Goal: Information Seeking & Learning: Learn about a topic

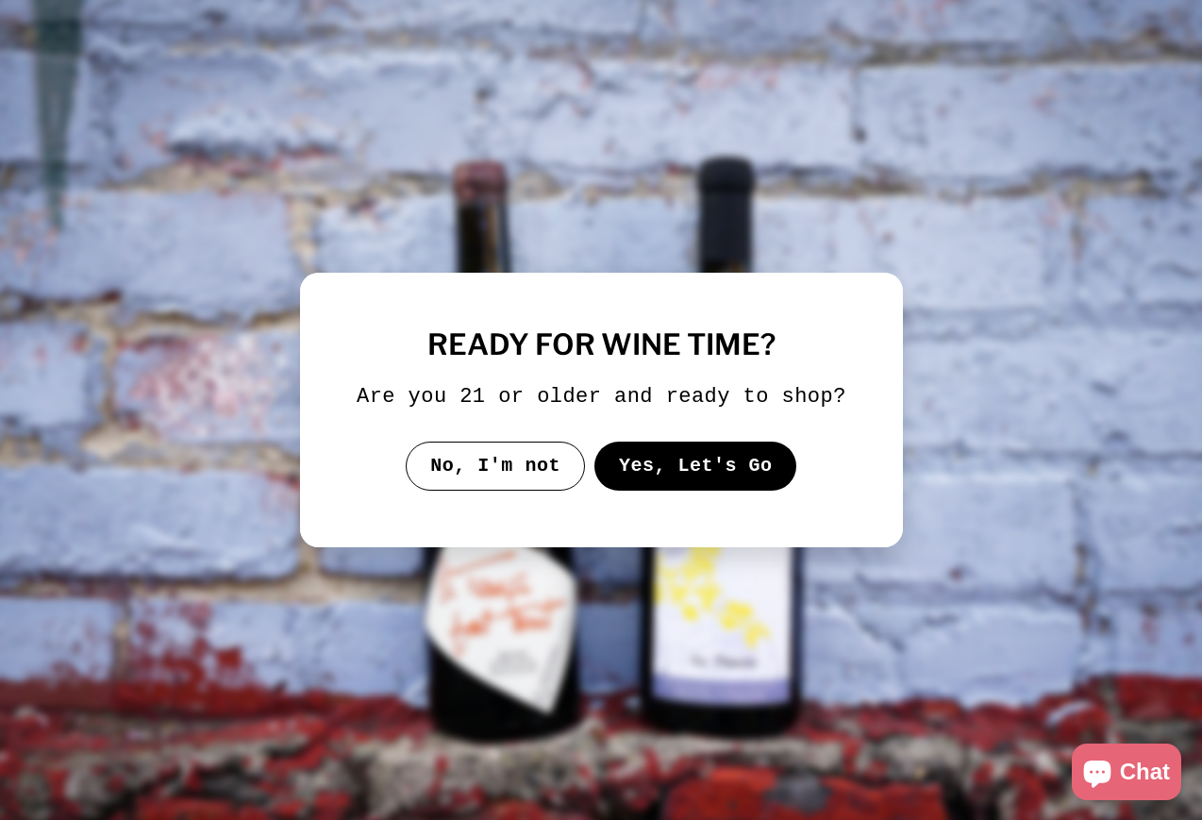
click at [677, 487] on button "Yes, Let's Go" at bounding box center [694, 465] width 203 height 49
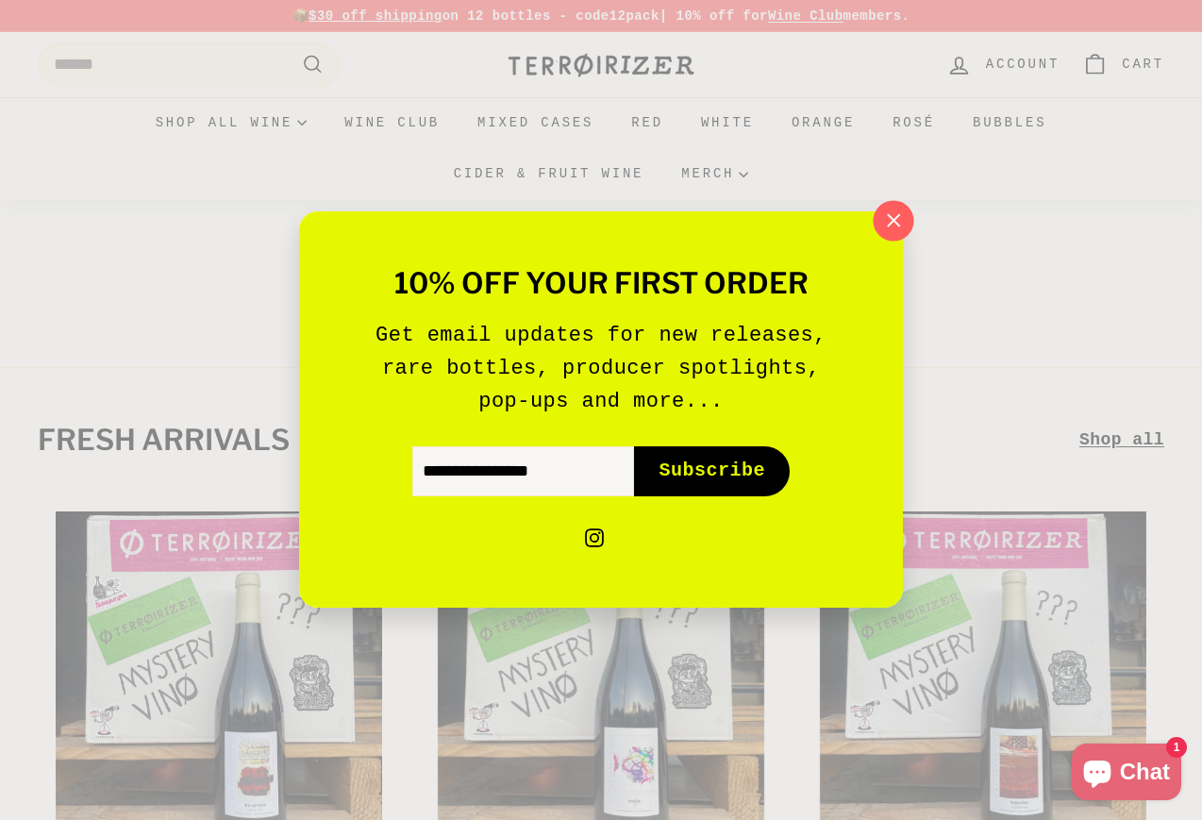
click at [897, 224] on icon "button" at bounding box center [893, 220] width 12 height 12
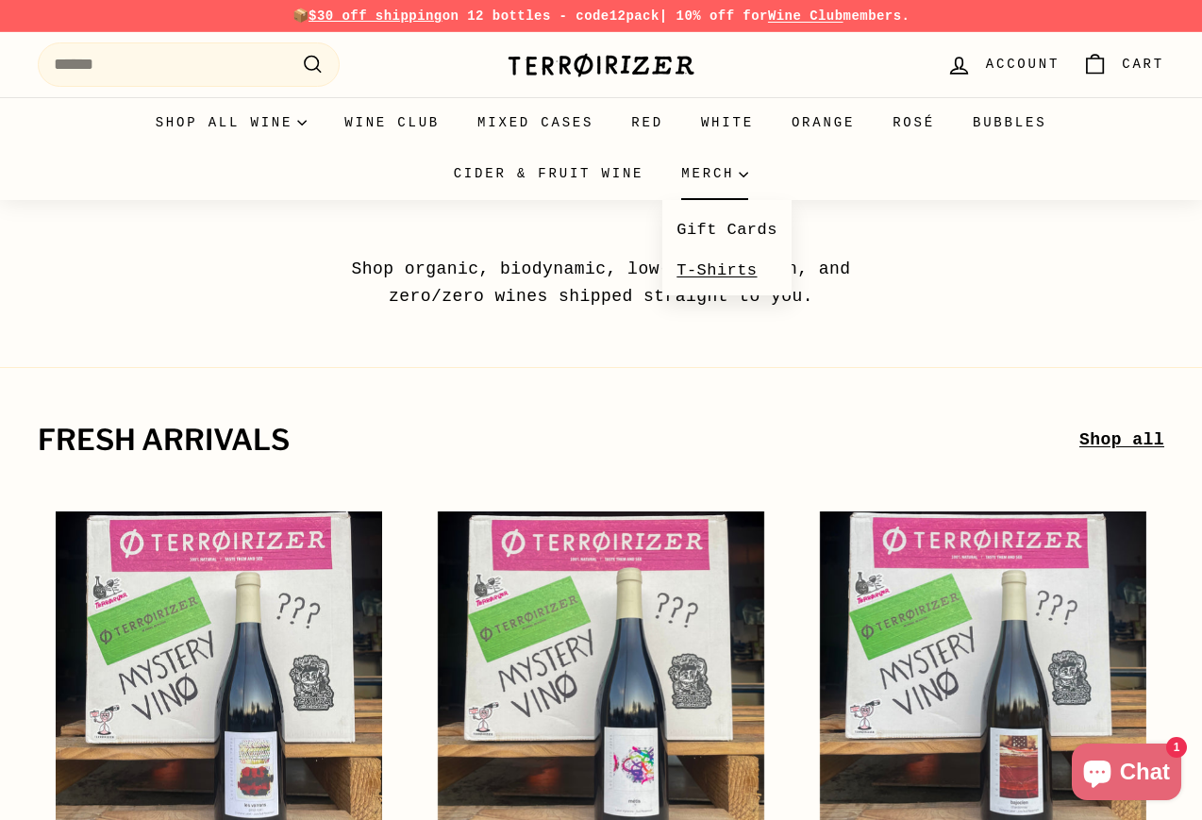
click at [697, 268] on link "T-Shirts" at bounding box center [726, 270] width 129 height 41
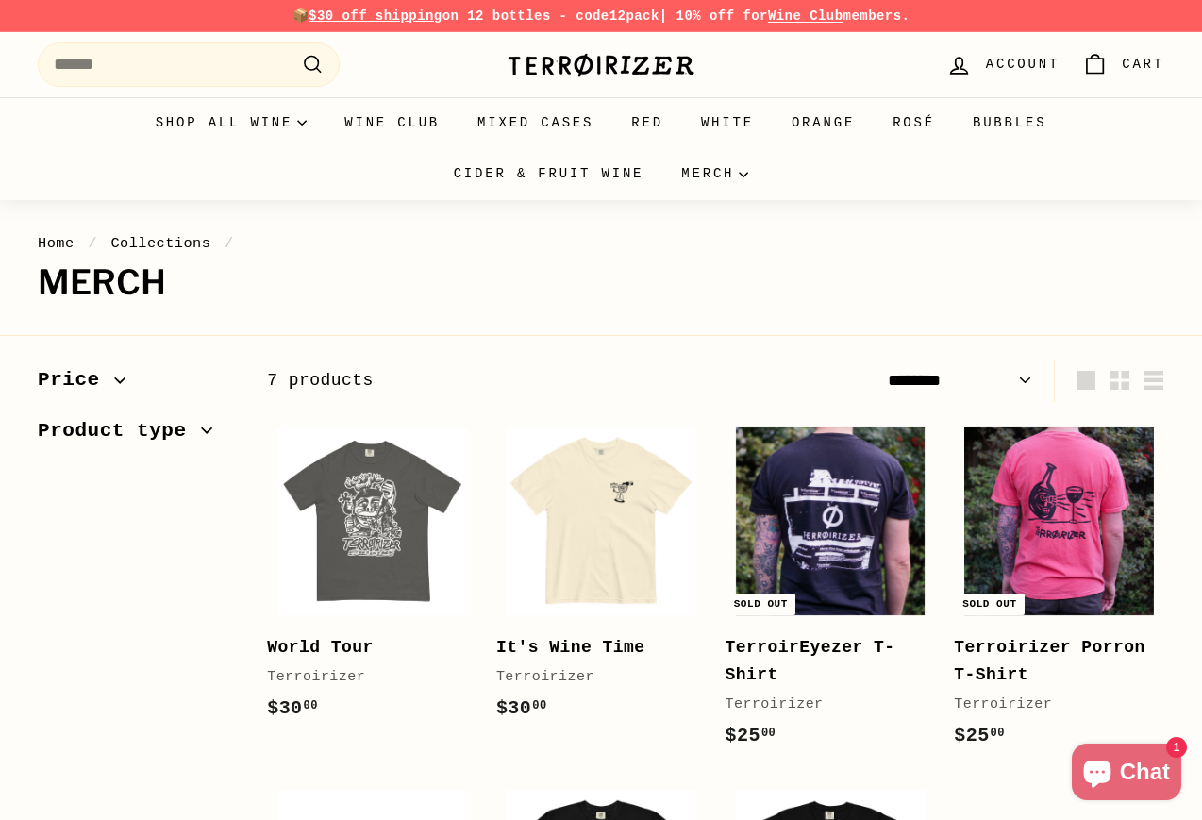
select select "******"
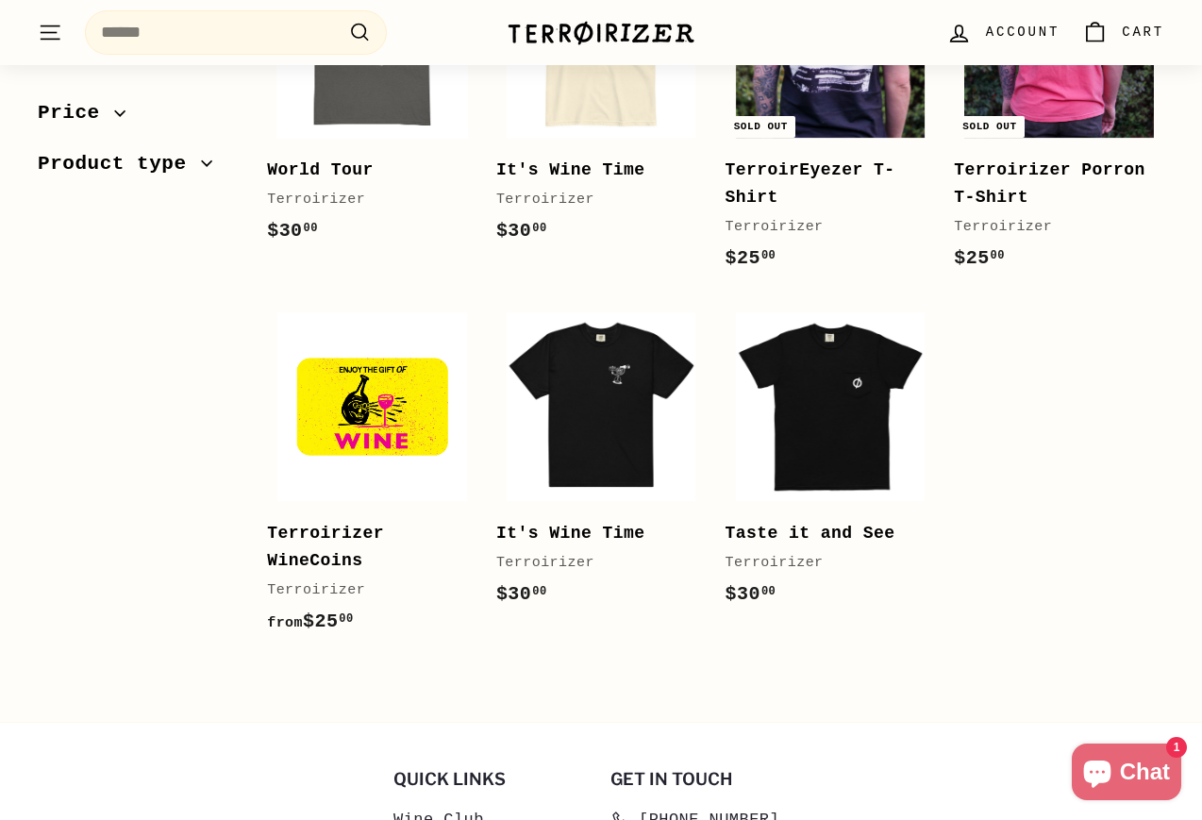
scroll to position [480, 0]
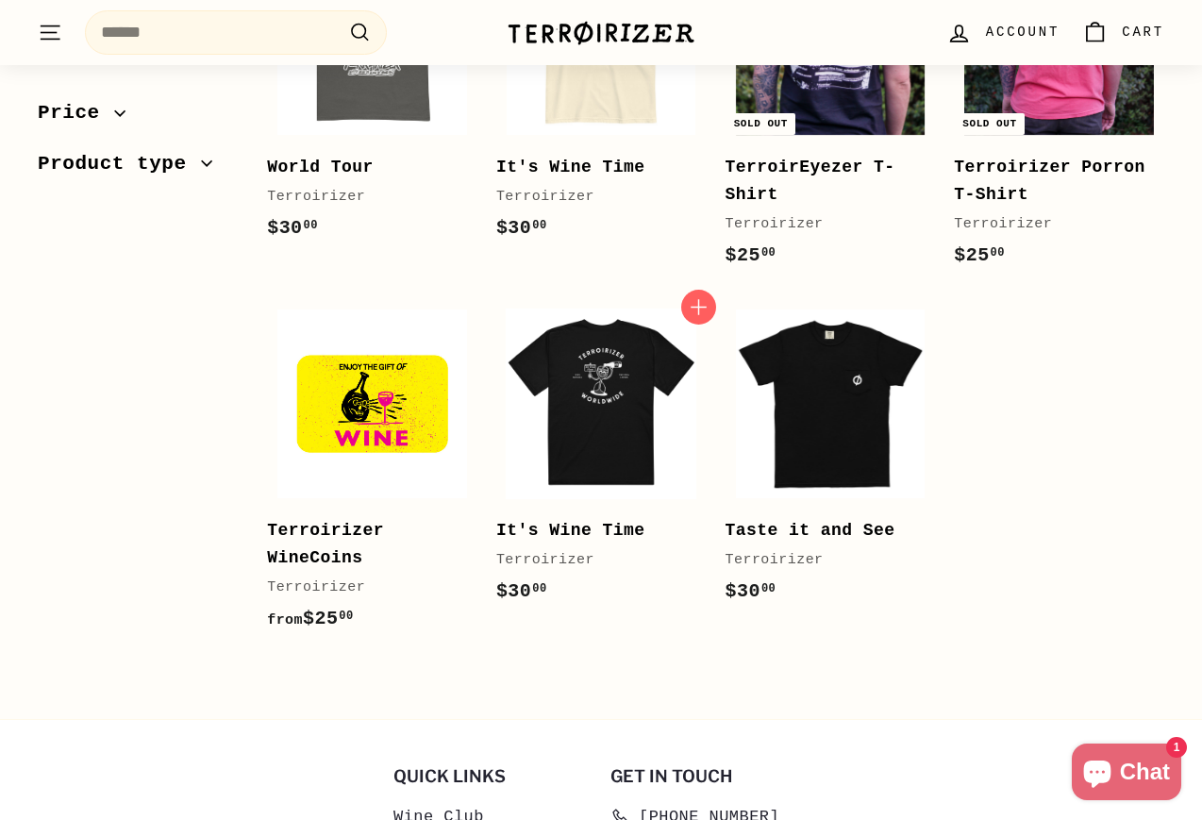
click at [616, 374] on img at bounding box center [600, 403] width 189 height 189
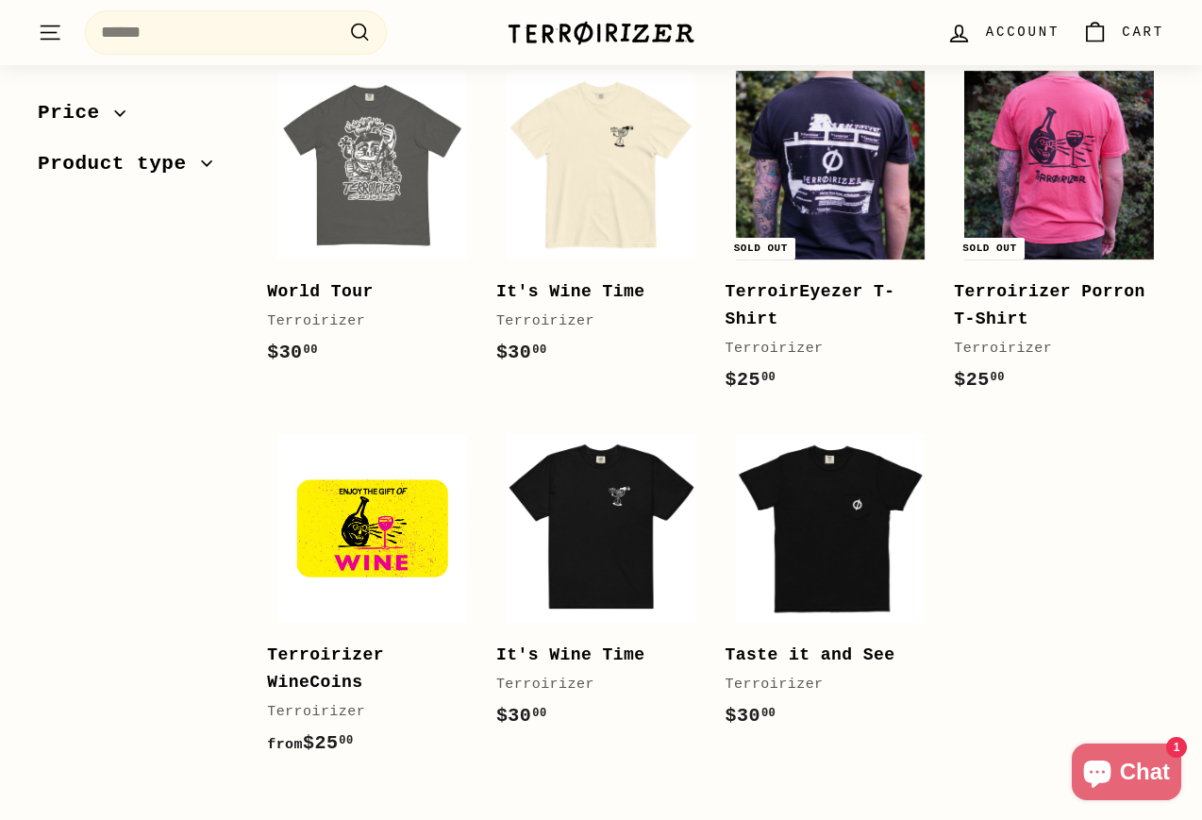
scroll to position [333, 0]
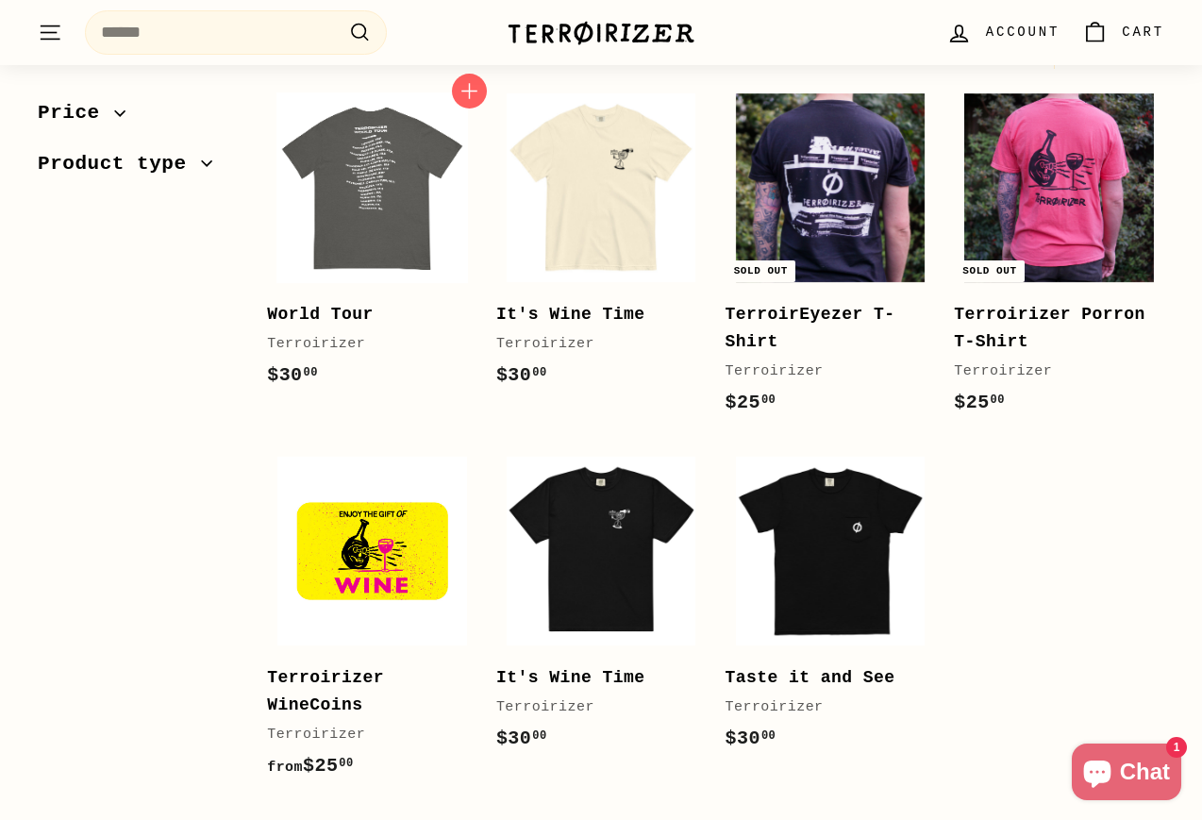
click at [394, 239] on img at bounding box center [371, 187] width 189 height 189
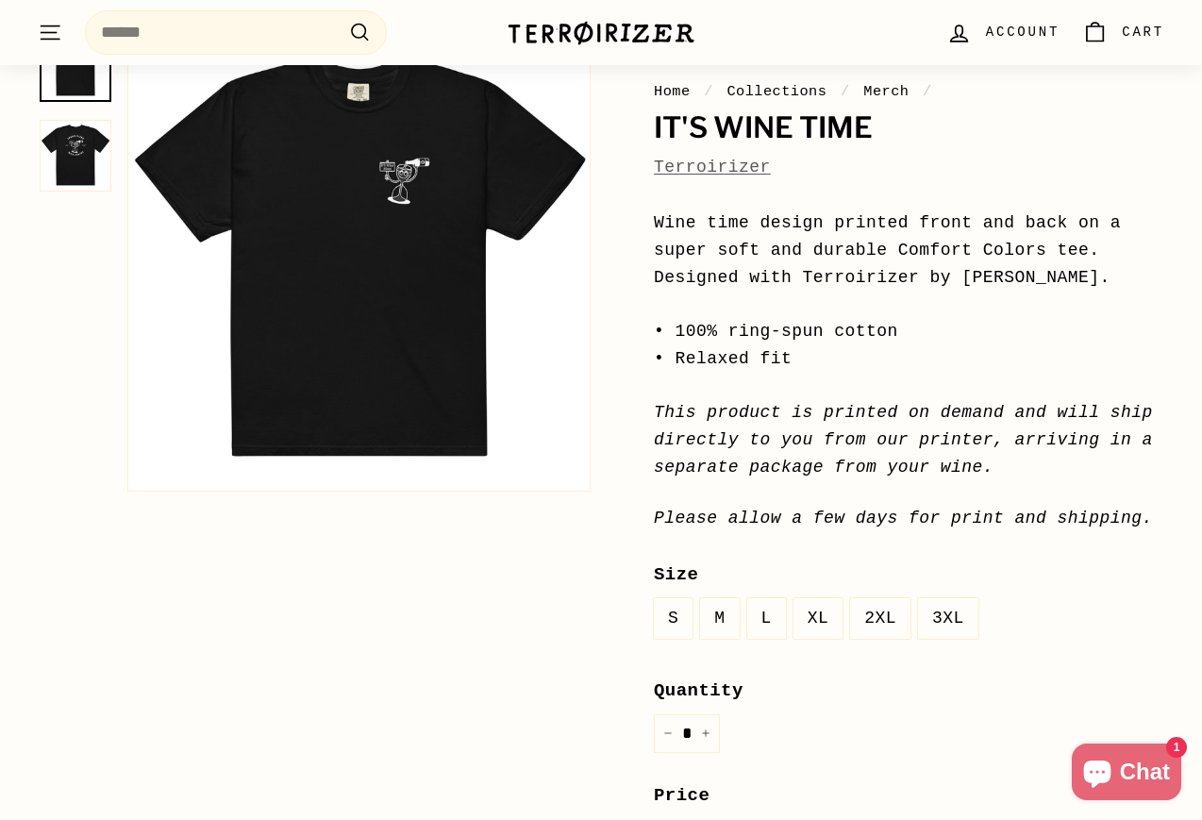
scroll to position [213, 0]
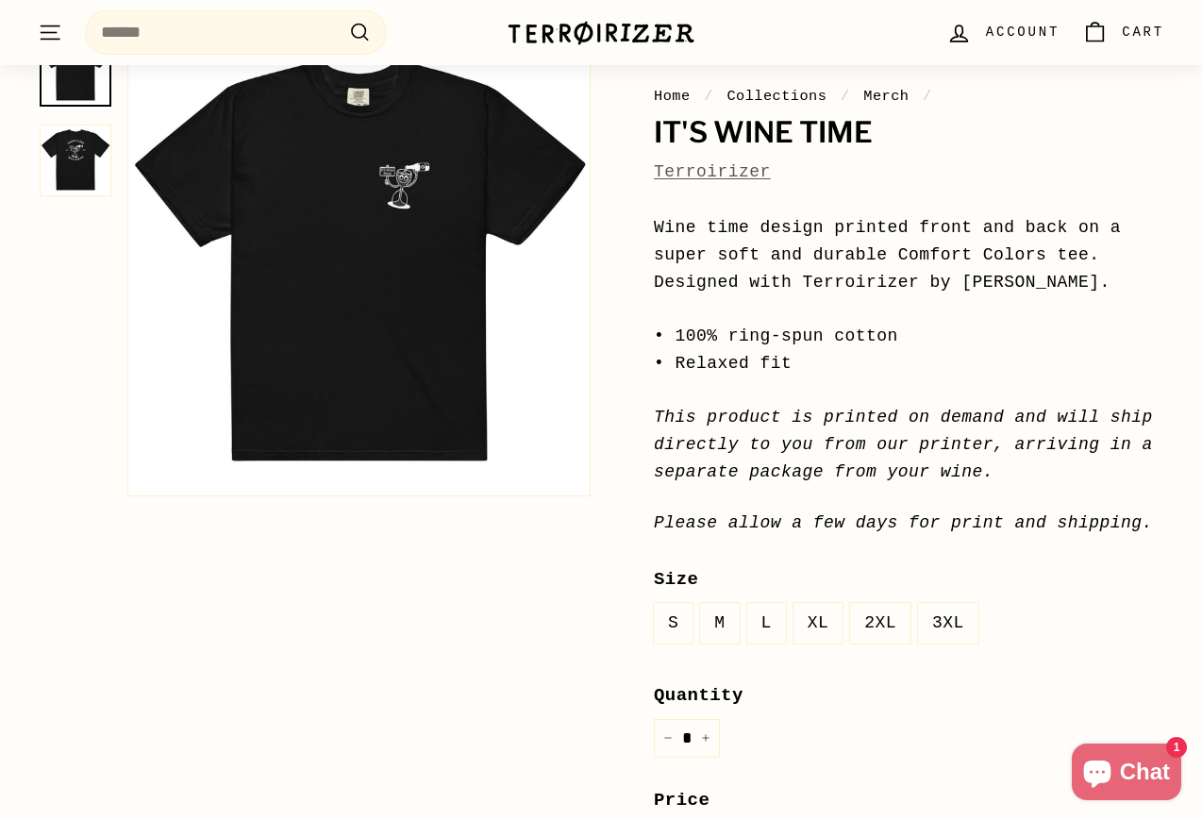
click at [71, 160] on img at bounding box center [76, 160] width 72 height 72
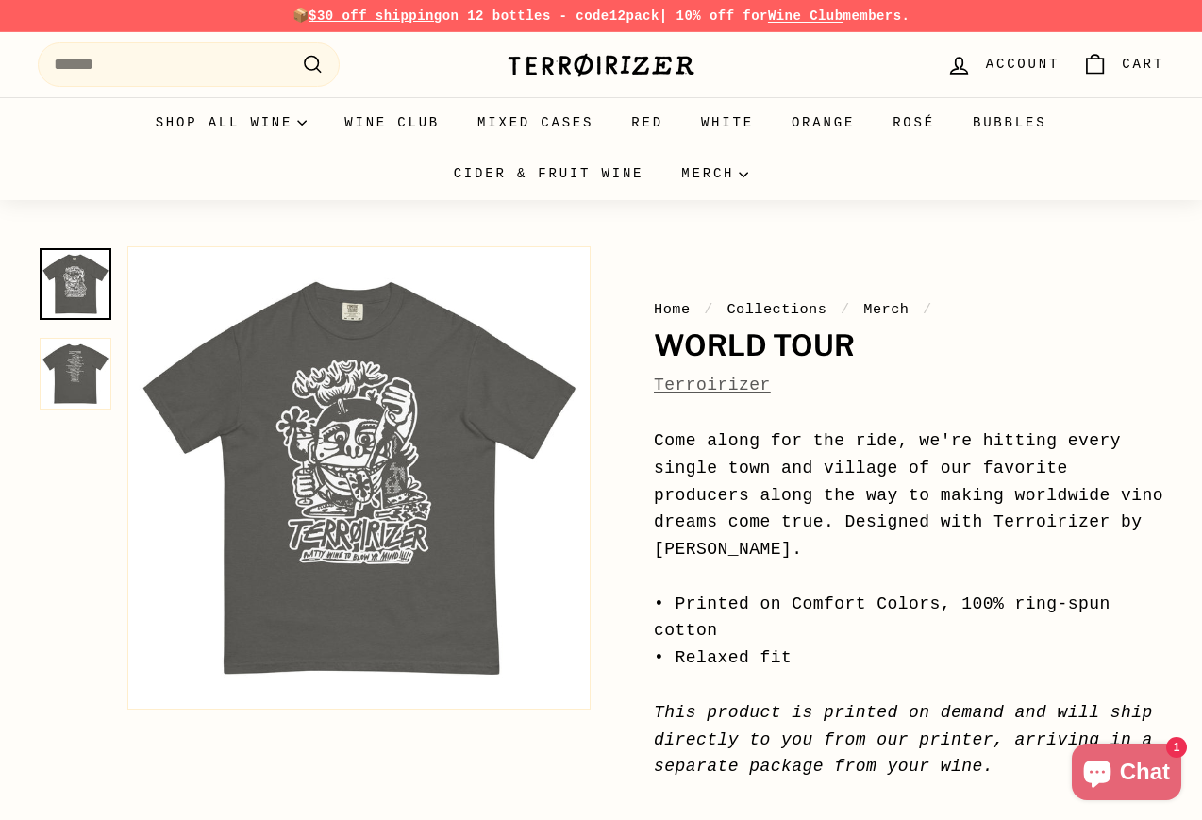
click at [69, 364] on img at bounding box center [76, 374] width 72 height 72
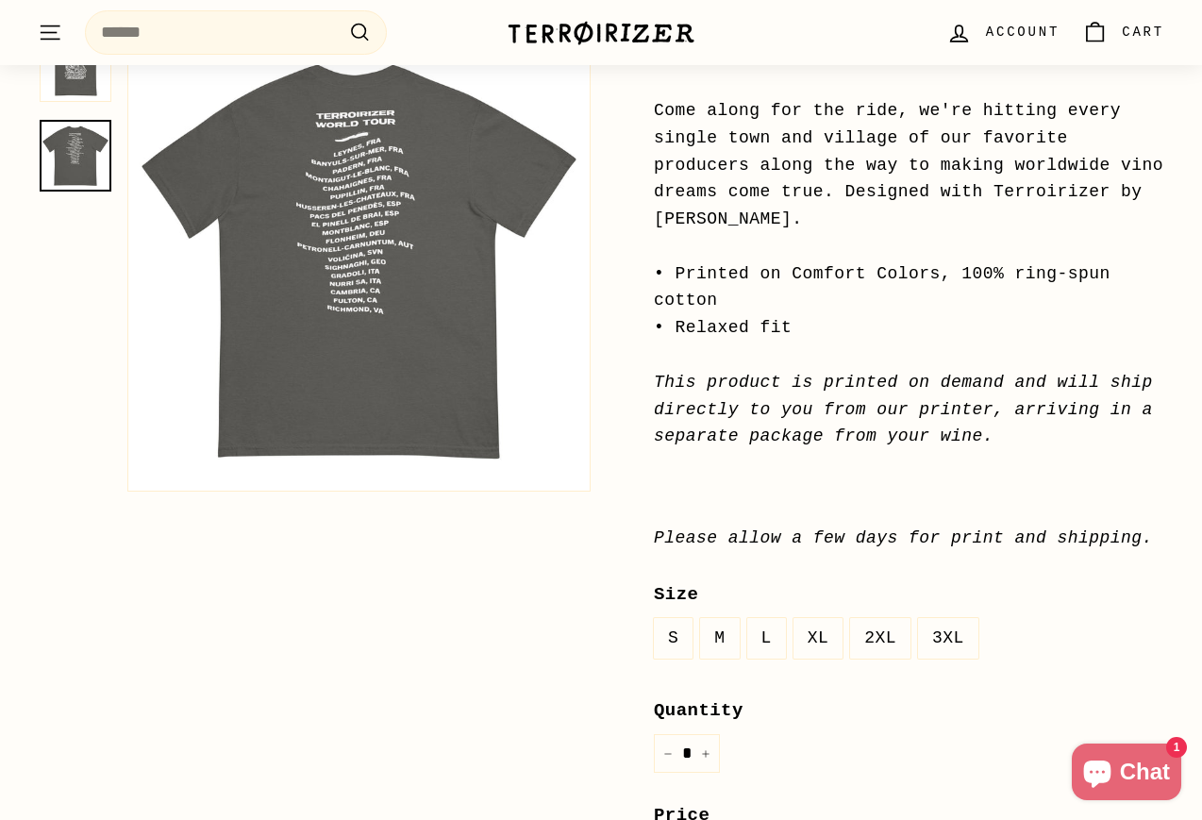
scroll to position [333, 0]
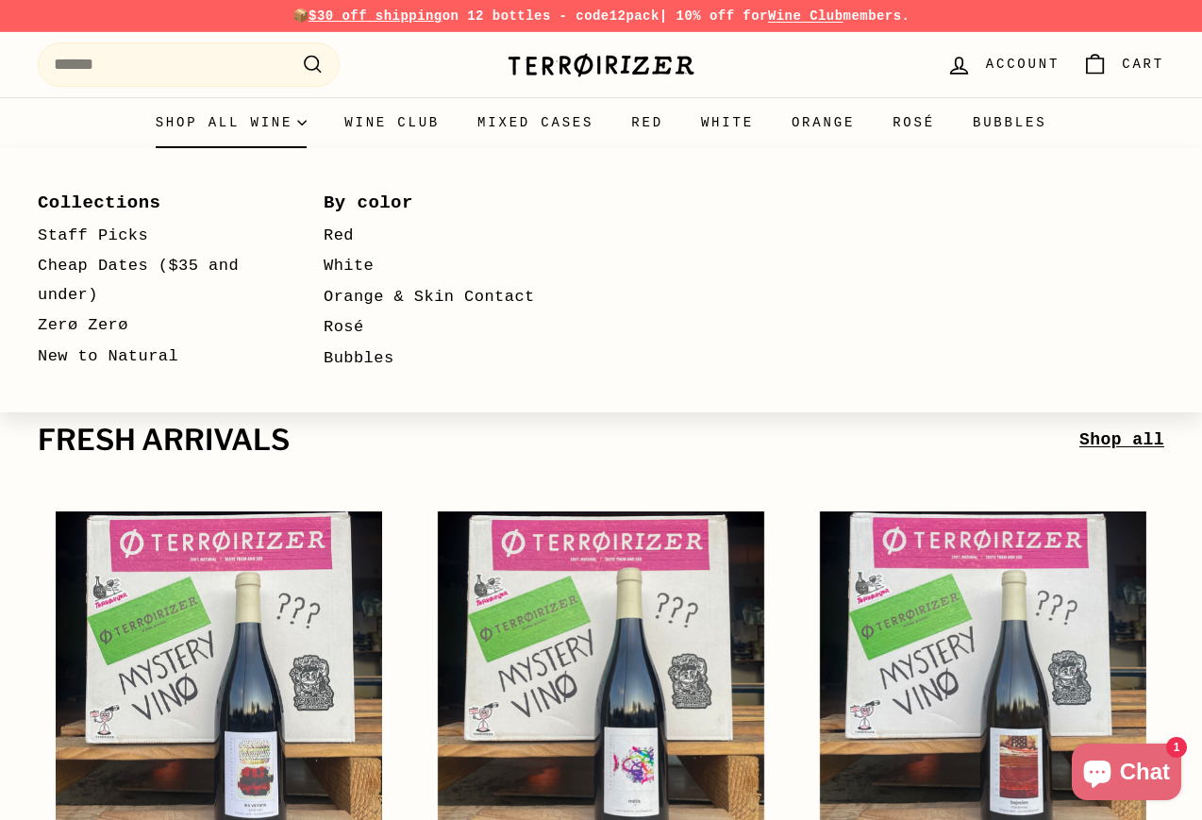
click at [246, 134] on summary "Shop all wine" at bounding box center [232, 122] width 190 height 51
click at [295, 123] on summary "Shop all wine" at bounding box center [232, 122] width 190 height 51
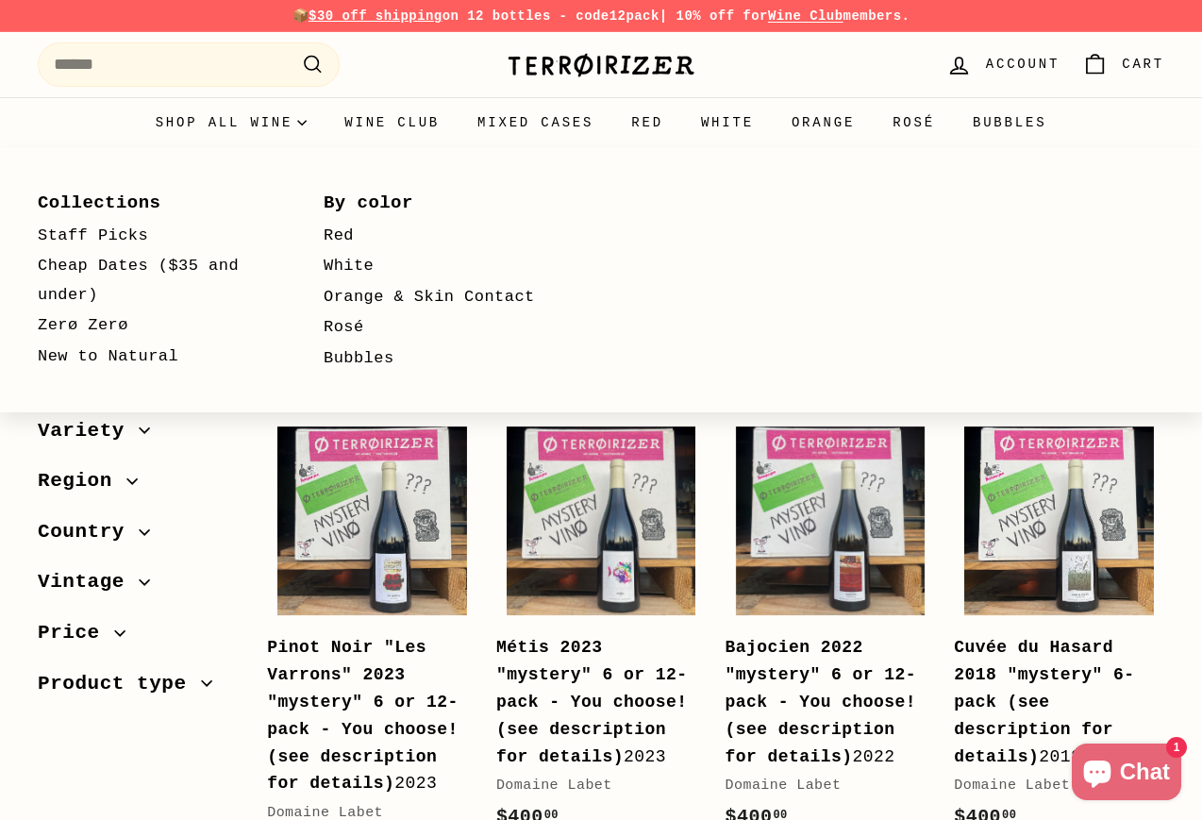
select select "**********"
click at [111, 201] on link "Collections" at bounding box center [153, 203] width 231 height 34
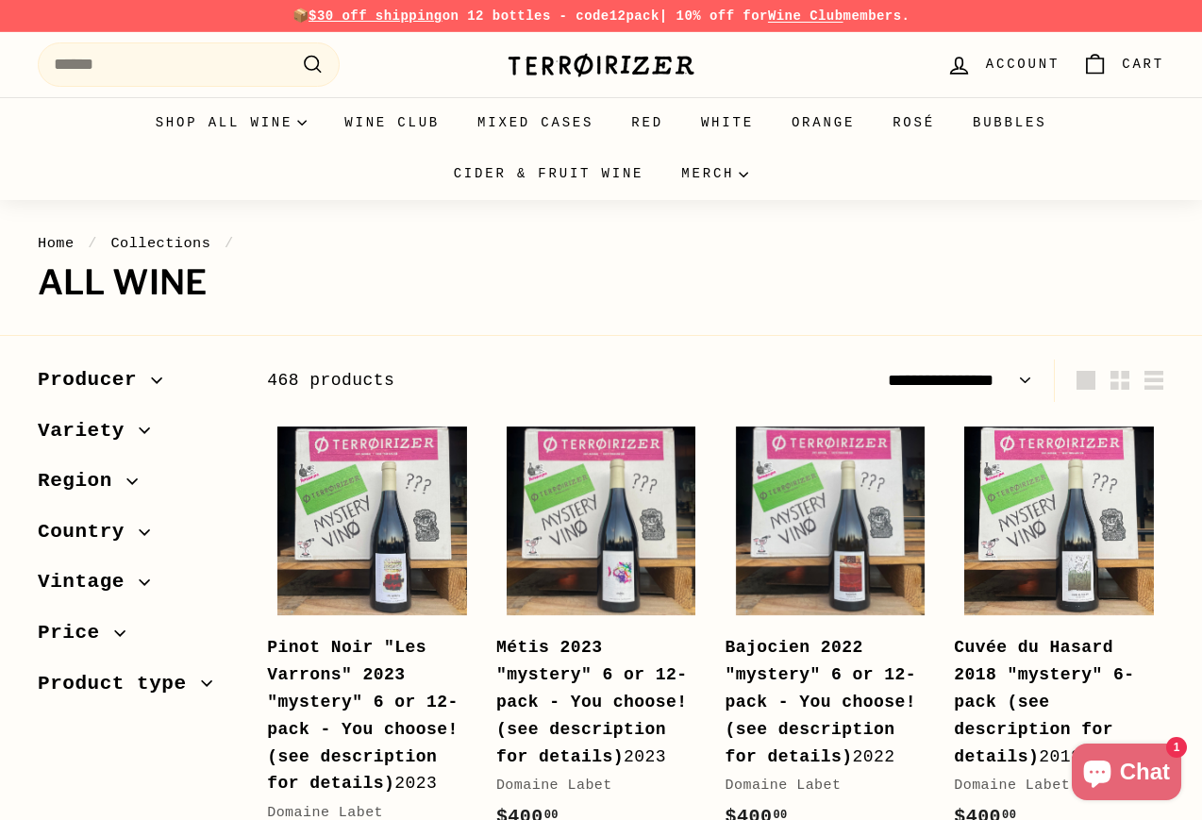
select select "**********"
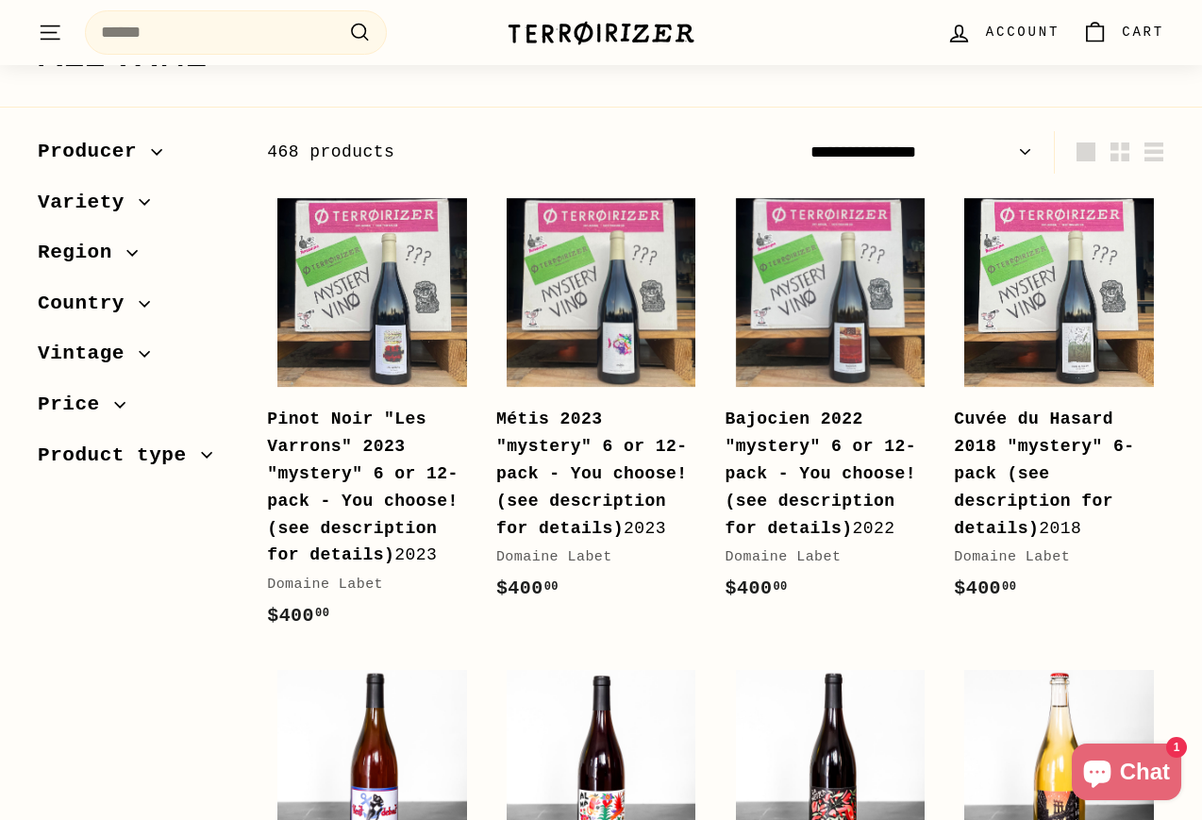
scroll to position [229, 0]
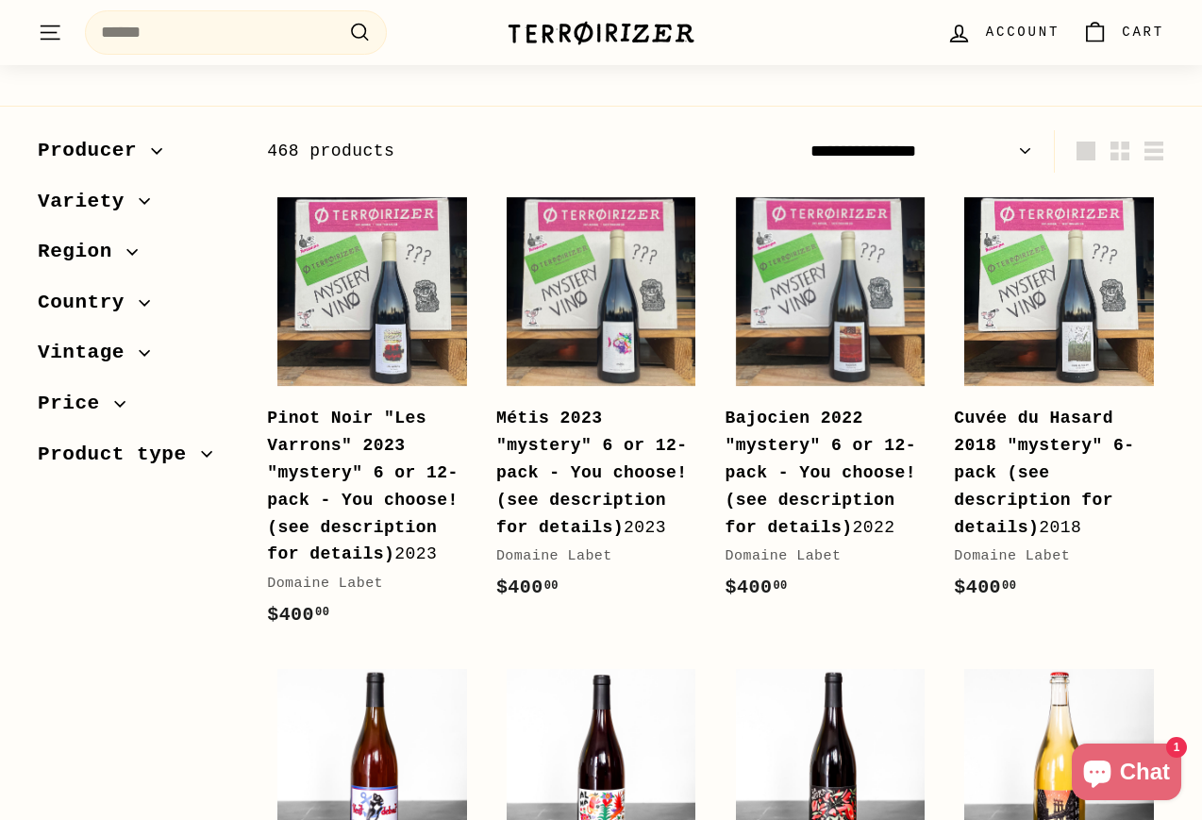
click at [140, 302] on icon "button" at bounding box center [144, 302] width 11 height 11
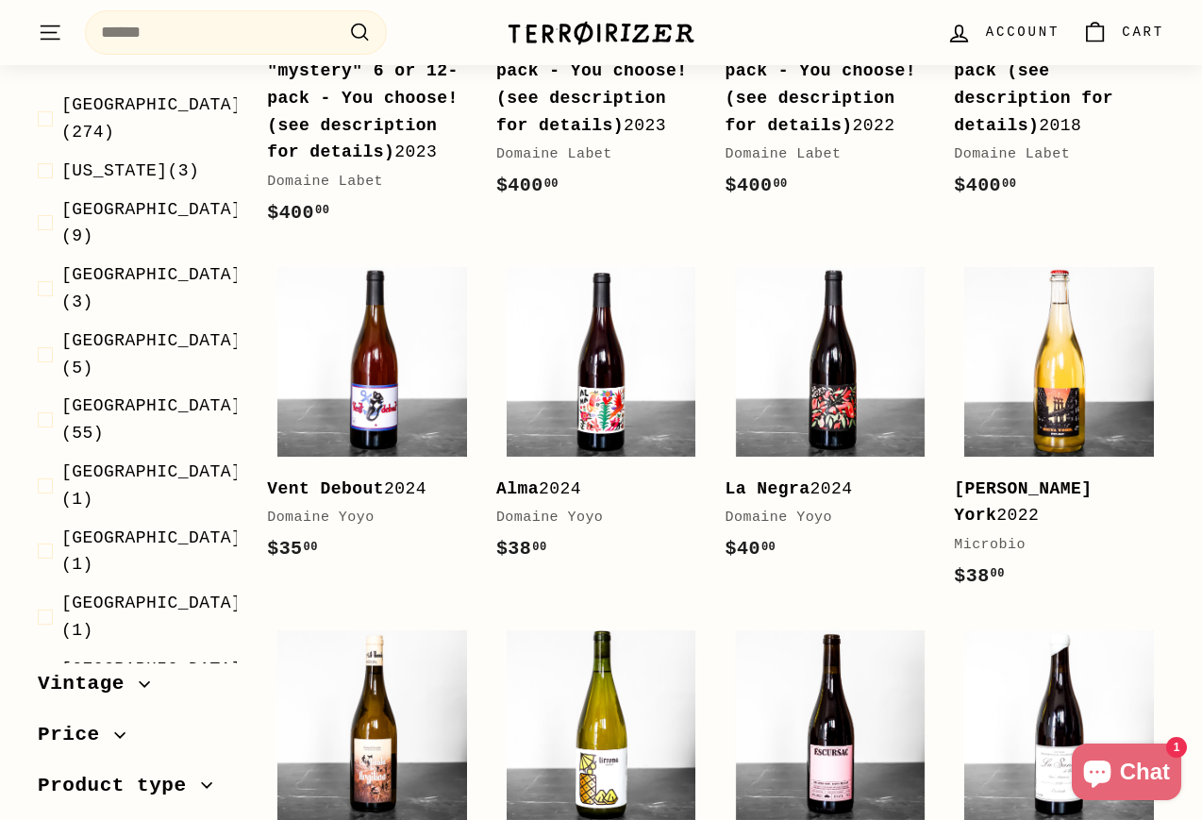
scroll to position [632, 0]
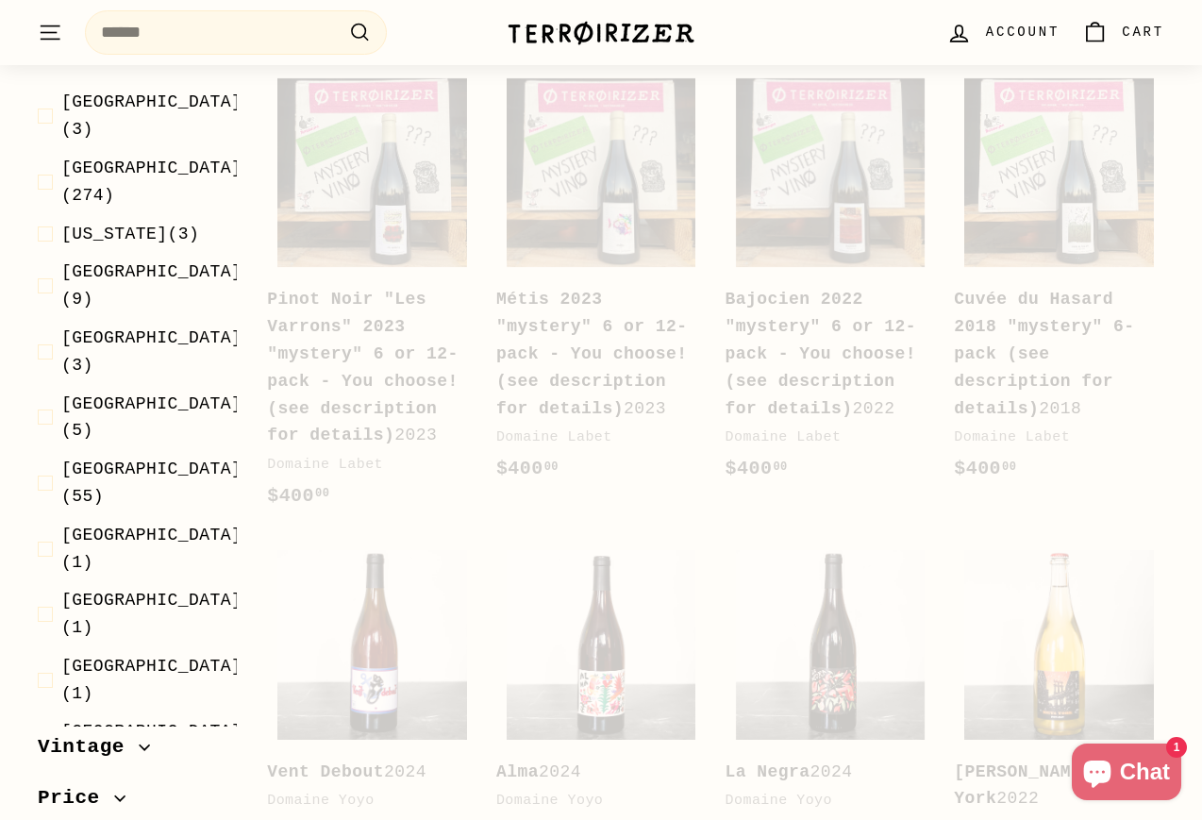
scroll to position [284, 0]
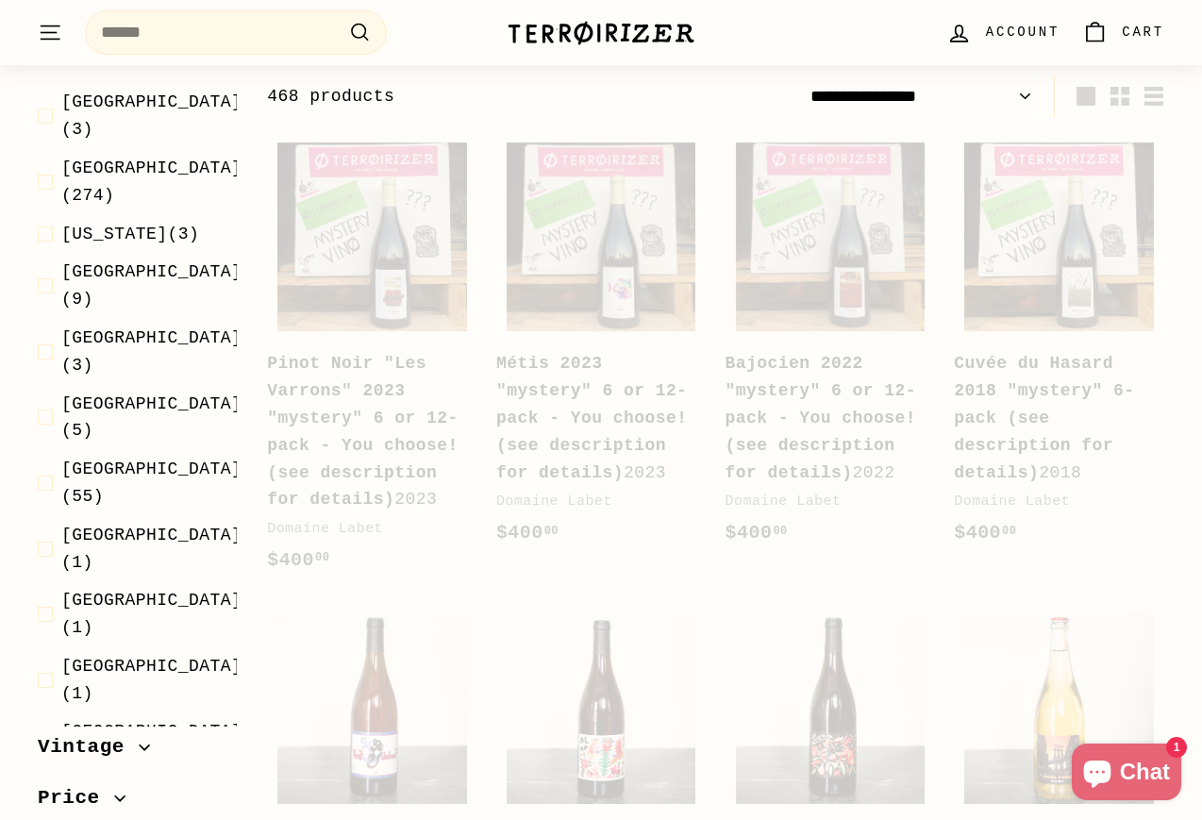
select select "**********"
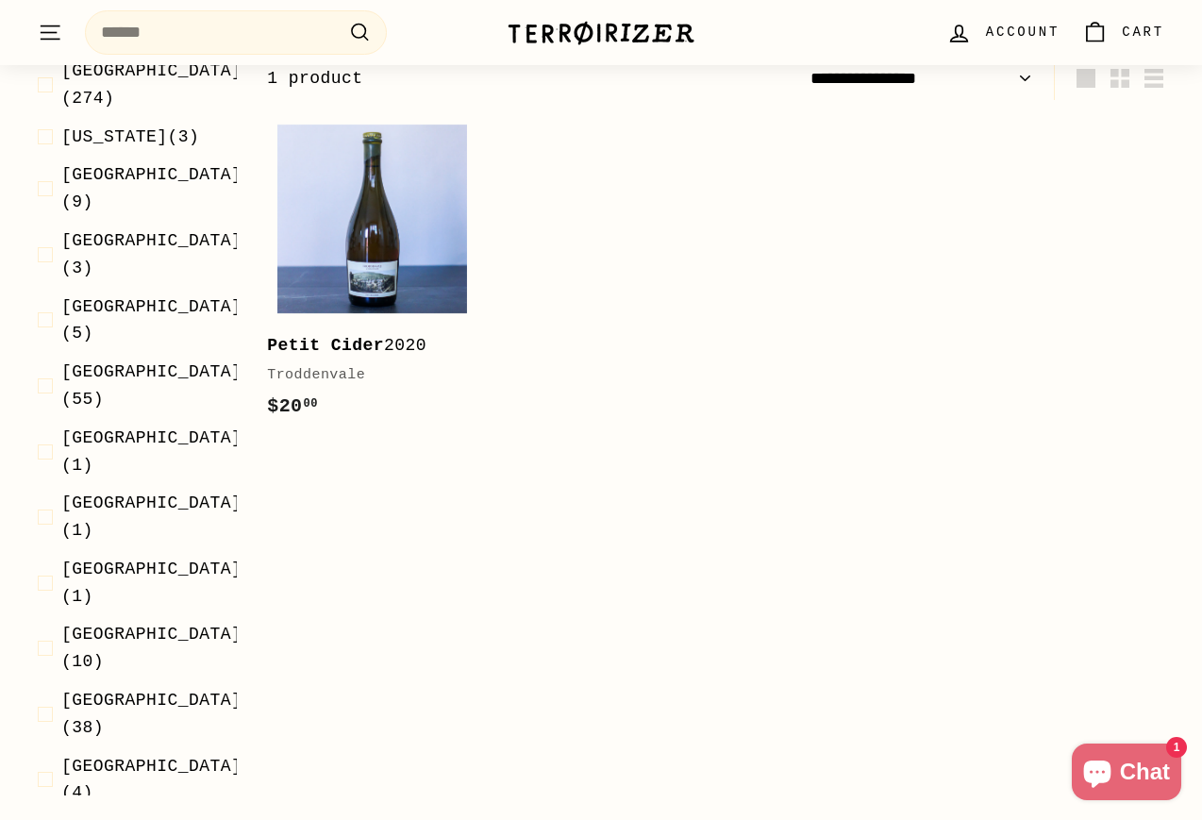
scroll to position [302, 0]
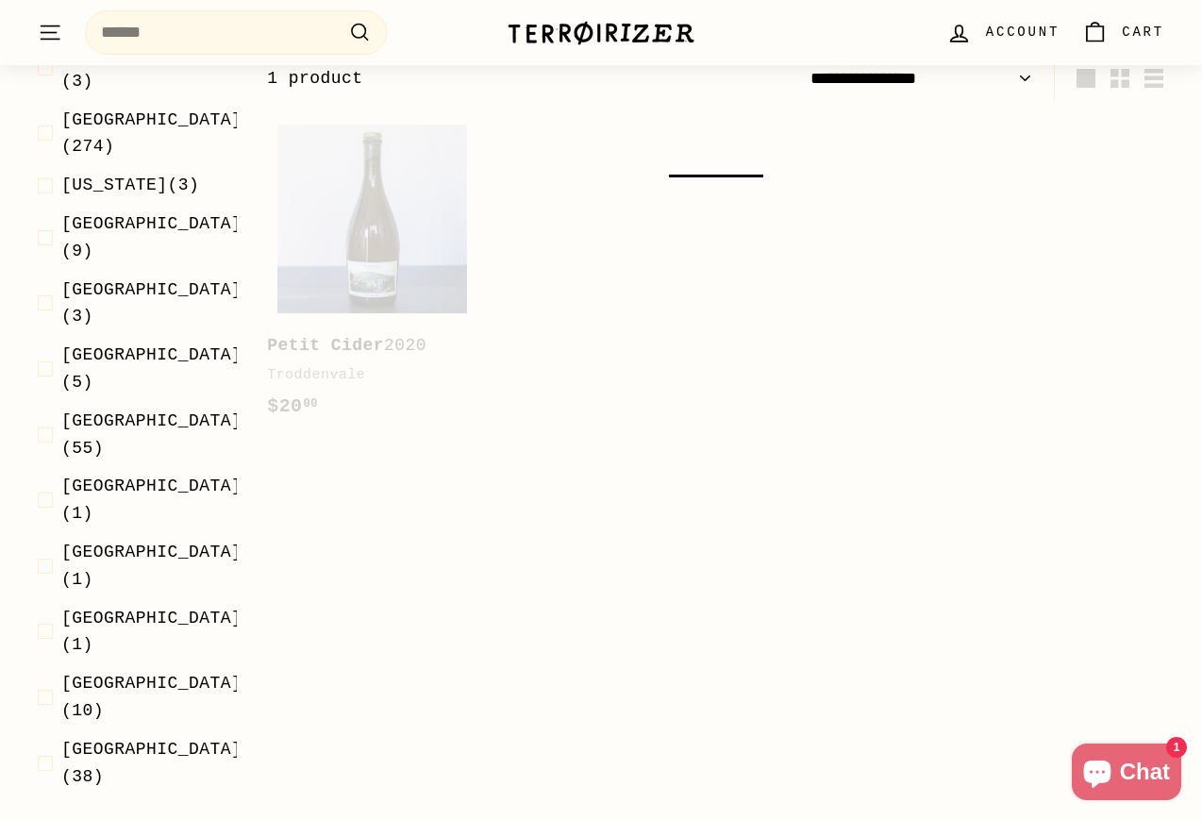
scroll to position [284, 0]
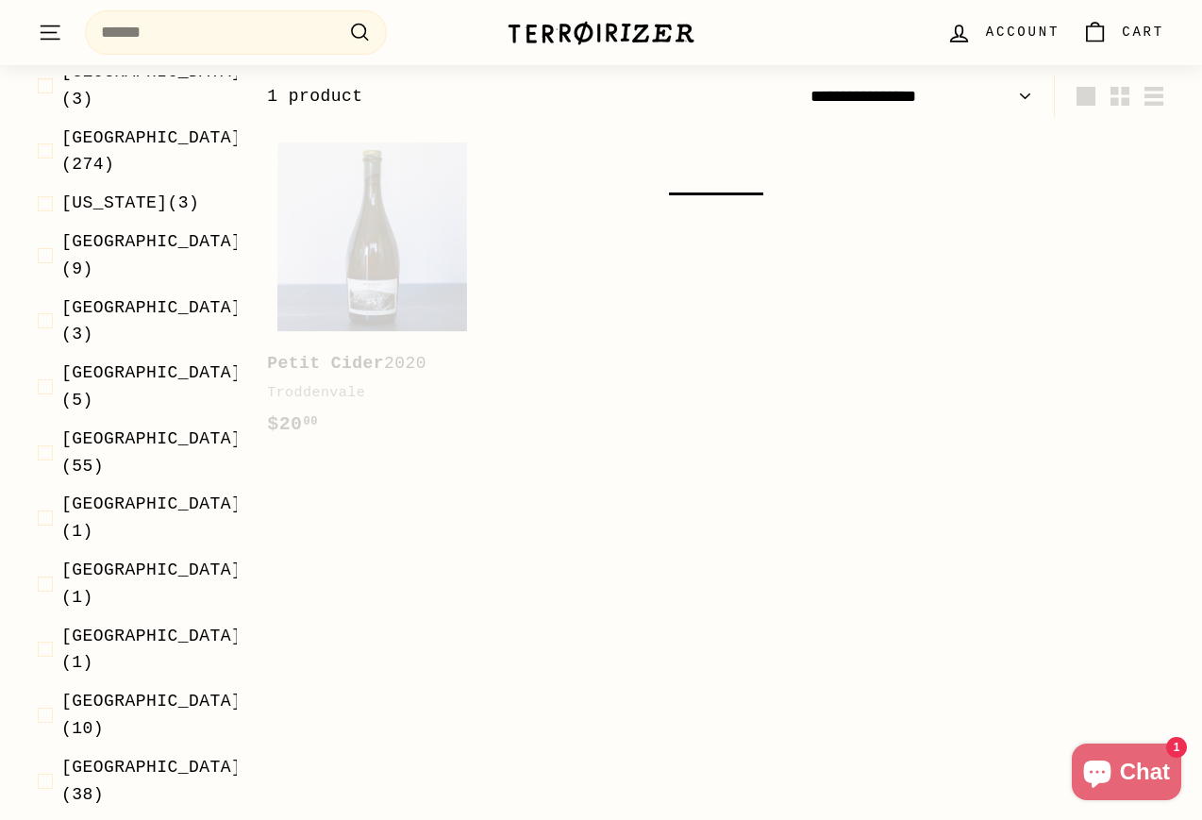
select select "**********"
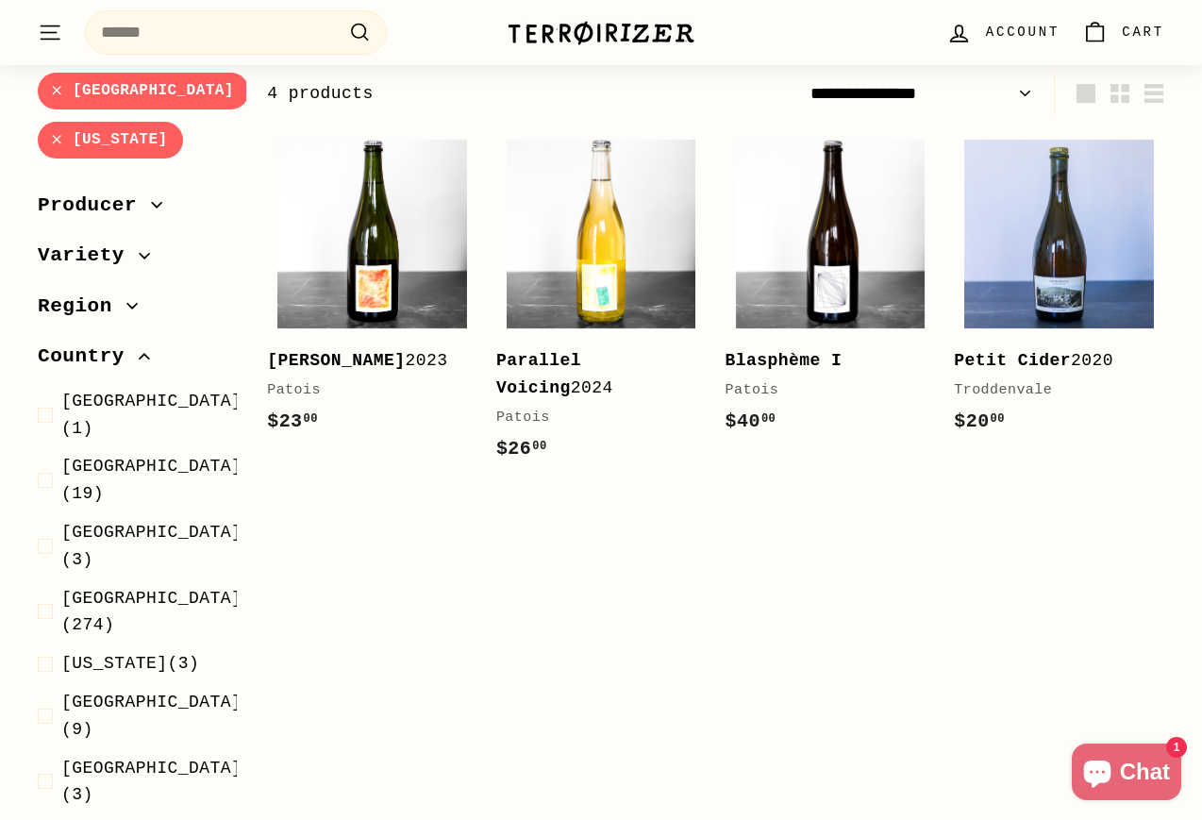
scroll to position [285, 0]
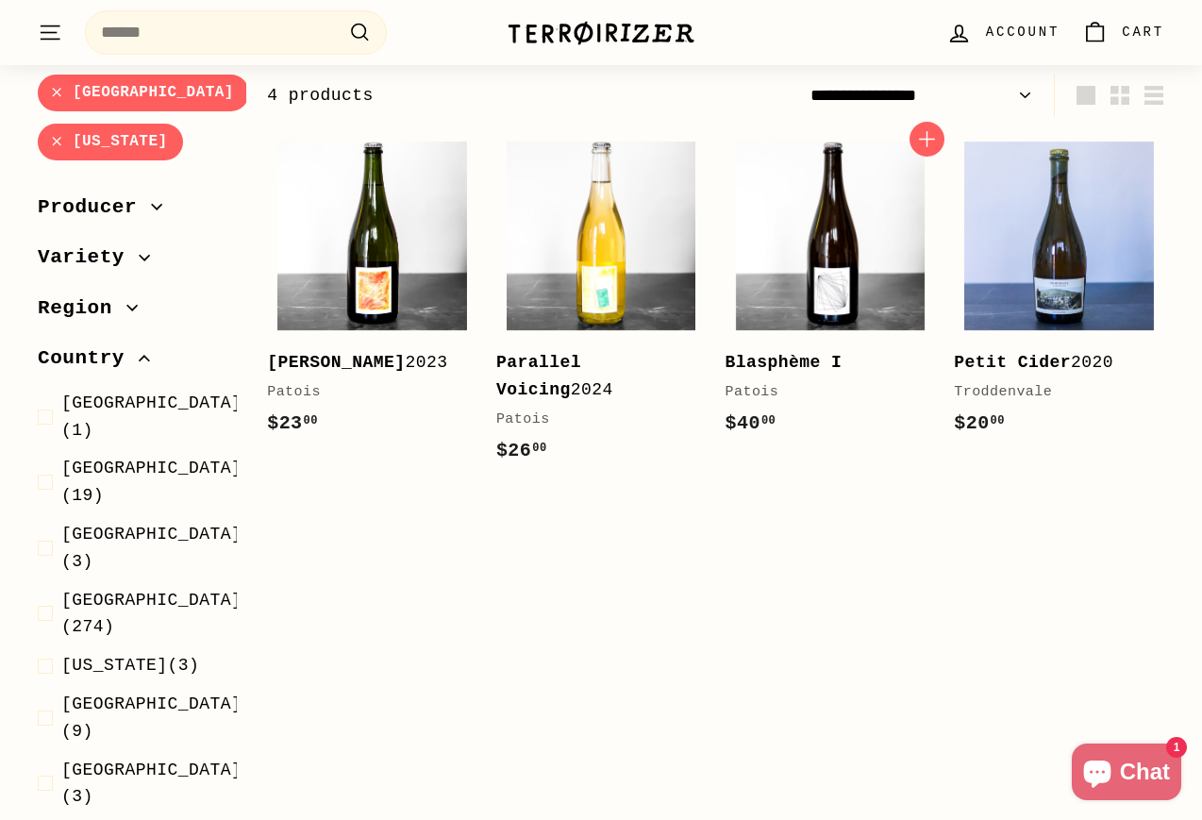
click at [767, 357] on b "Blasphème I" at bounding box center [783, 362] width 117 height 19
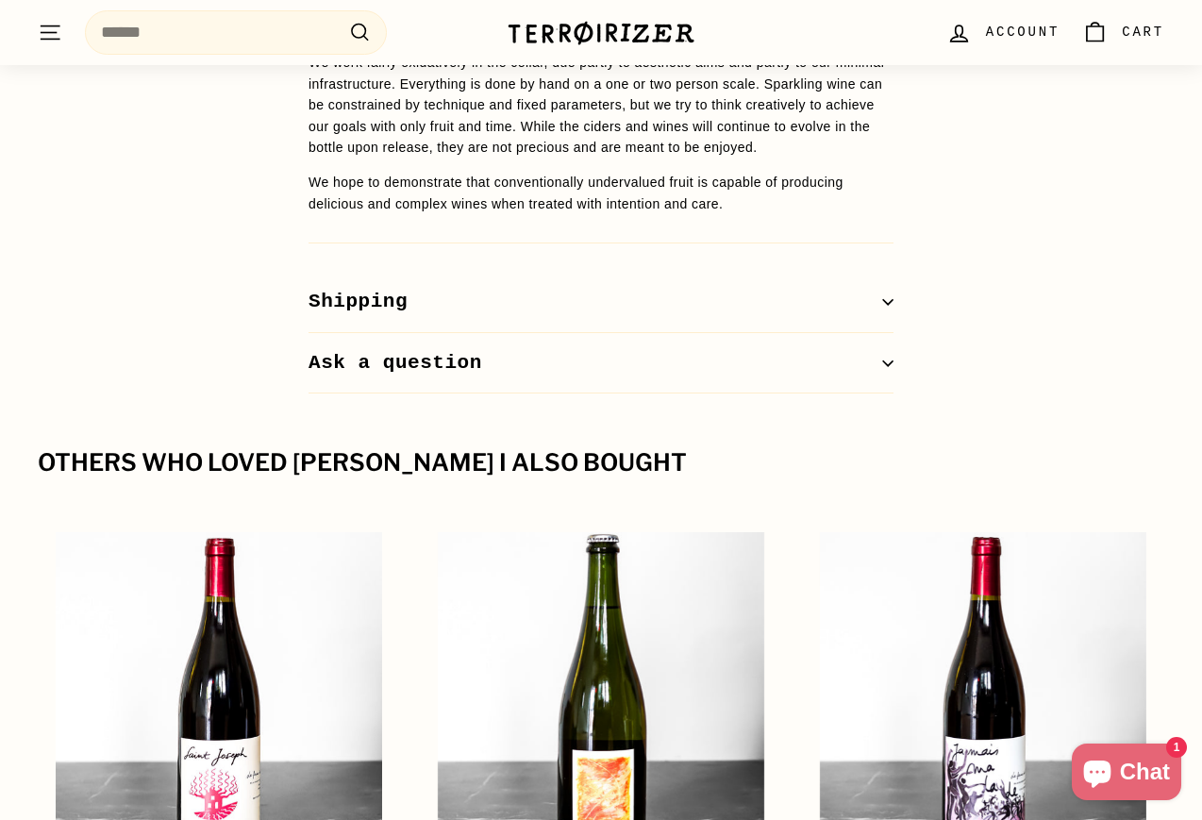
scroll to position [2331, 0]
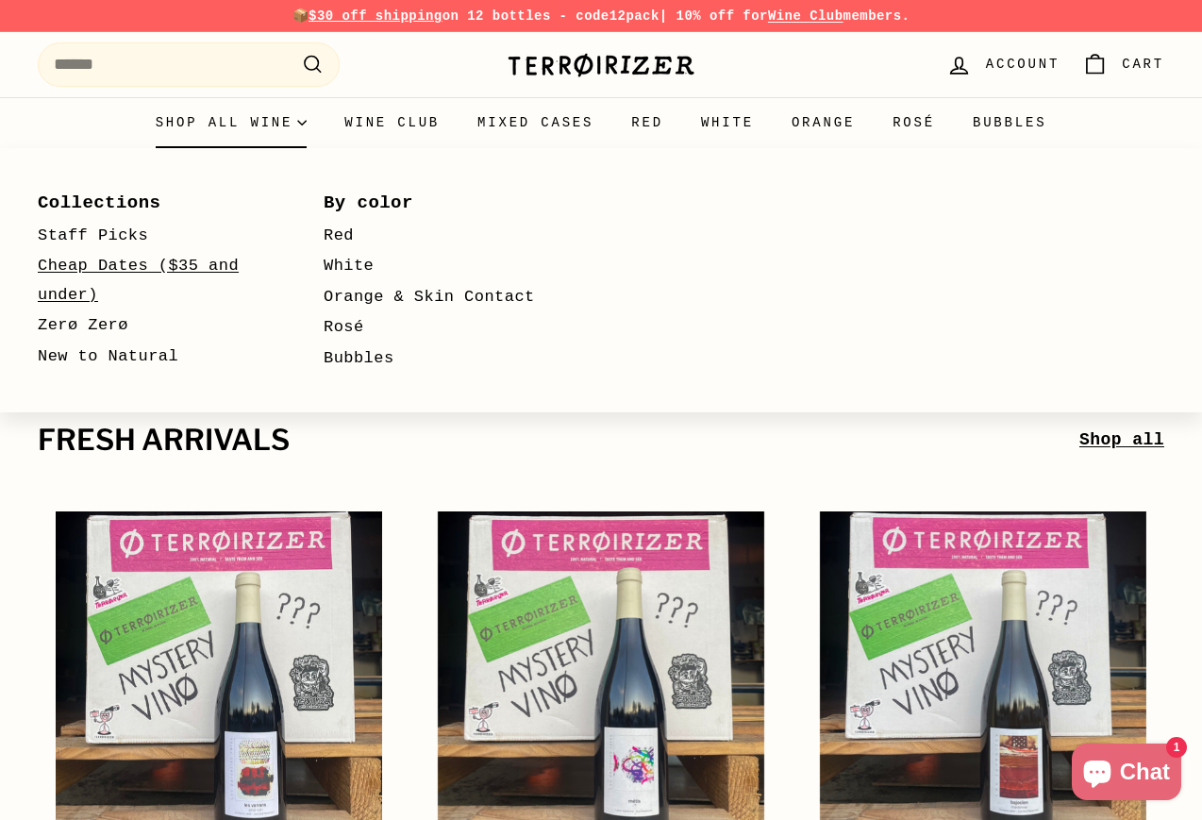
click at [119, 269] on link "Cheap Dates ($35 and under)" at bounding box center [153, 280] width 231 height 59
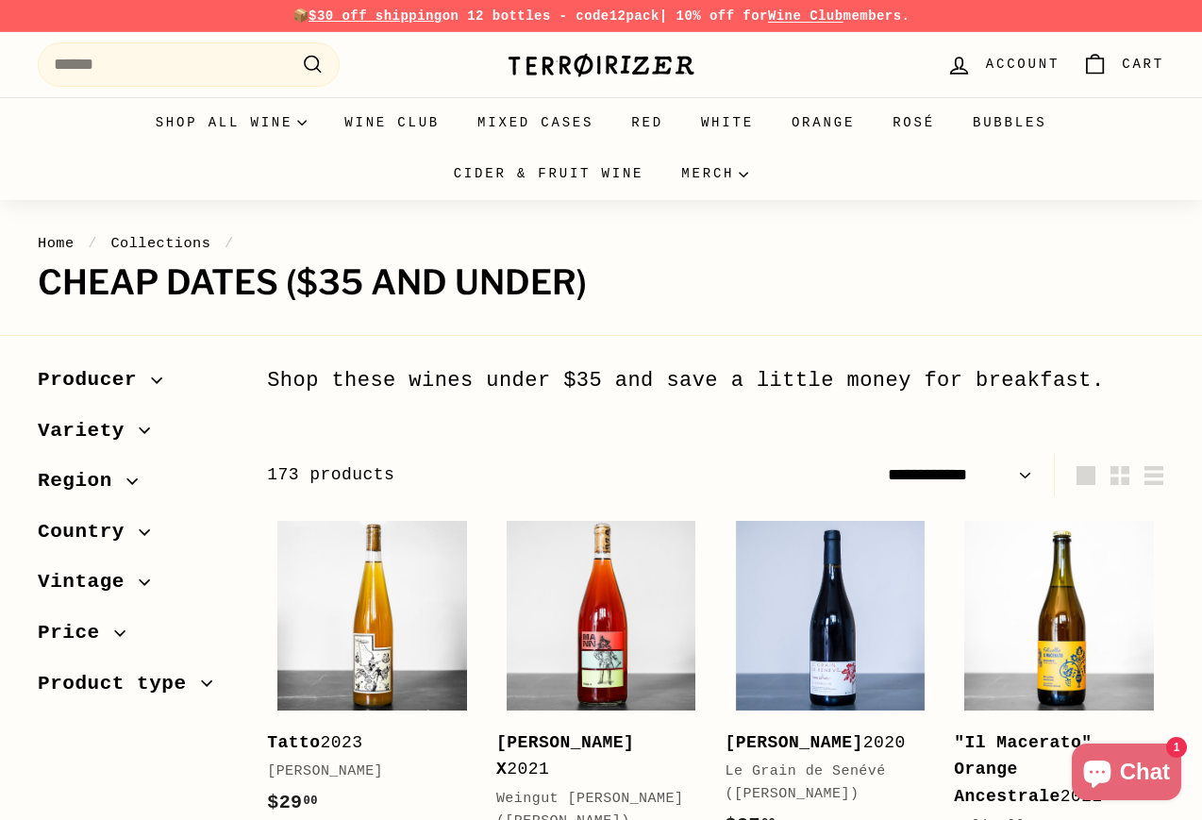
select select "**********"
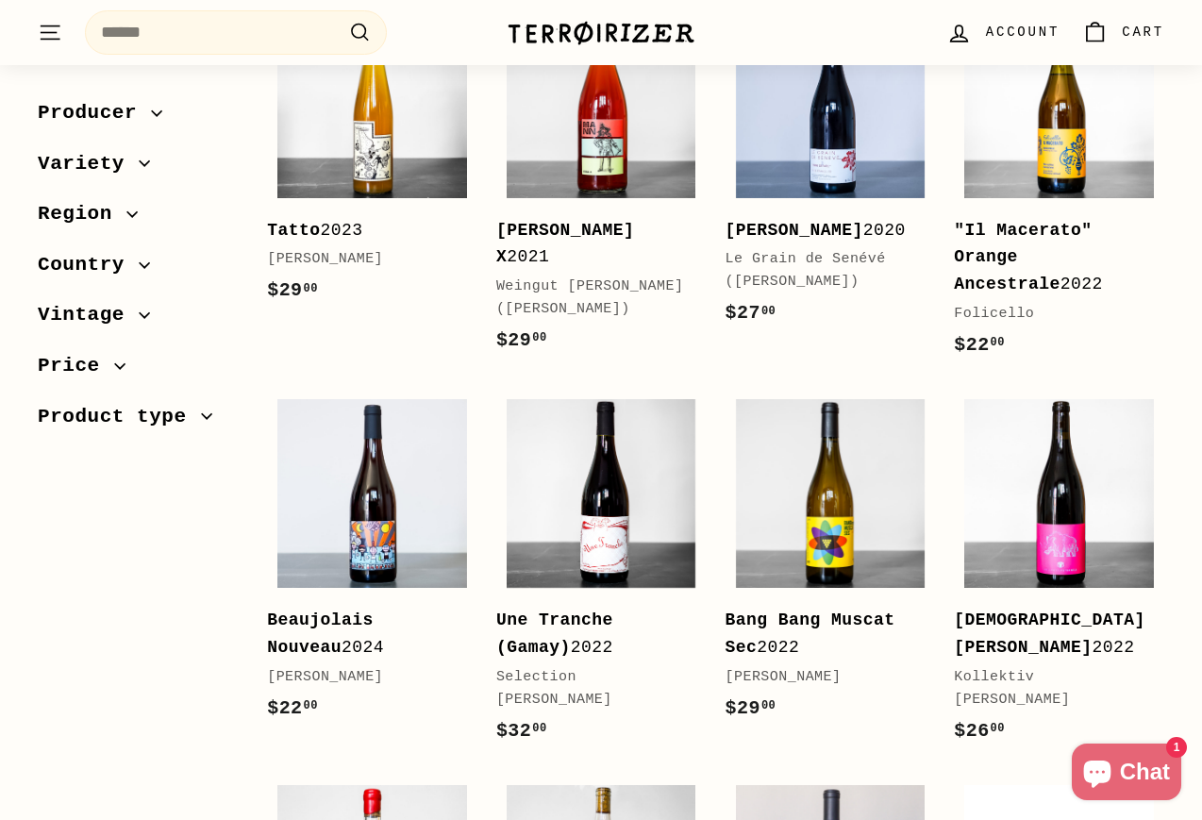
scroll to position [515, 0]
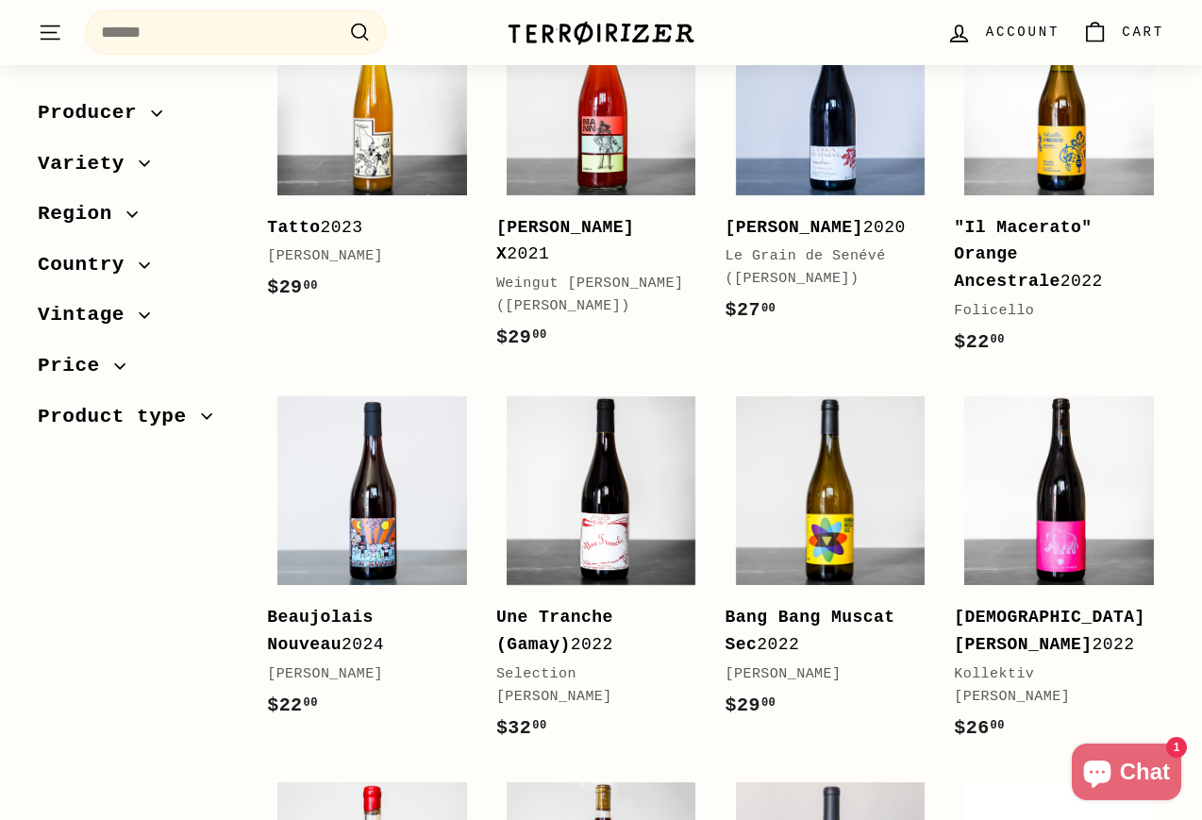
click at [139, 261] on icon "button" at bounding box center [144, 264] width 11 height 11
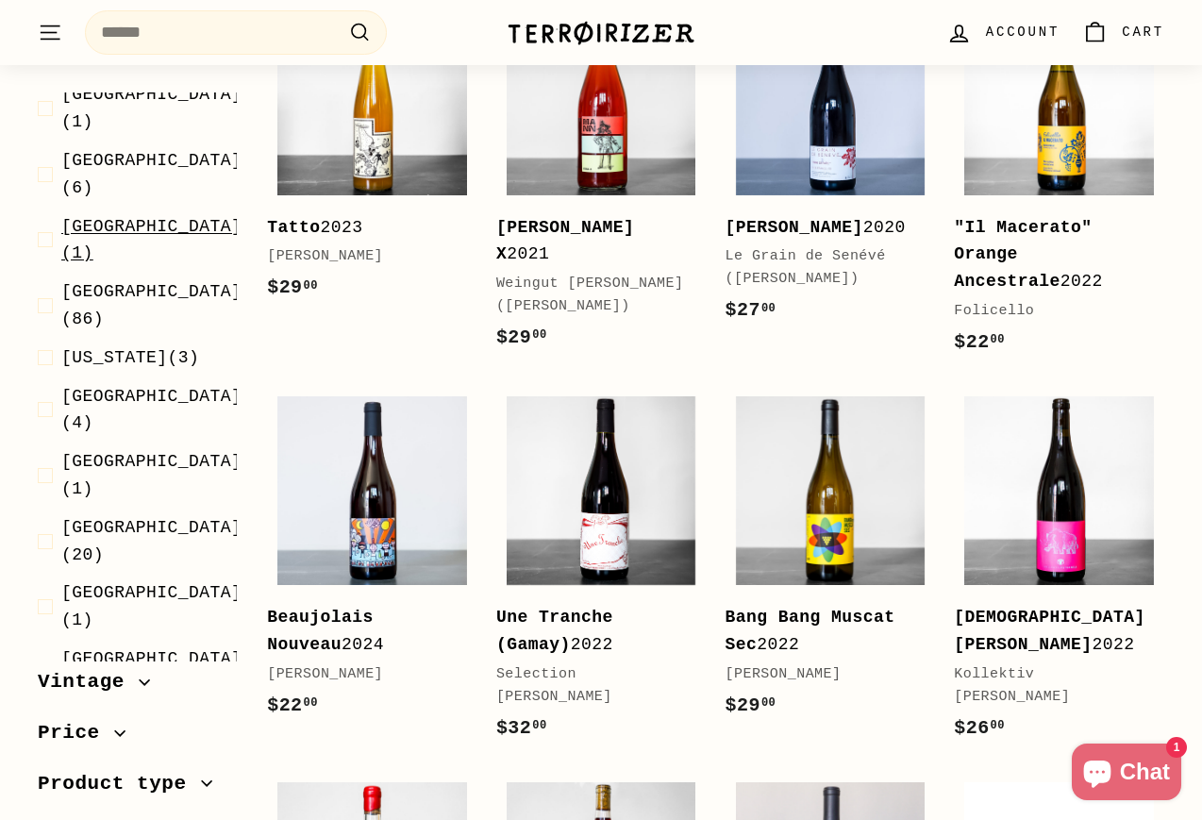
scroll to position [212, 0]
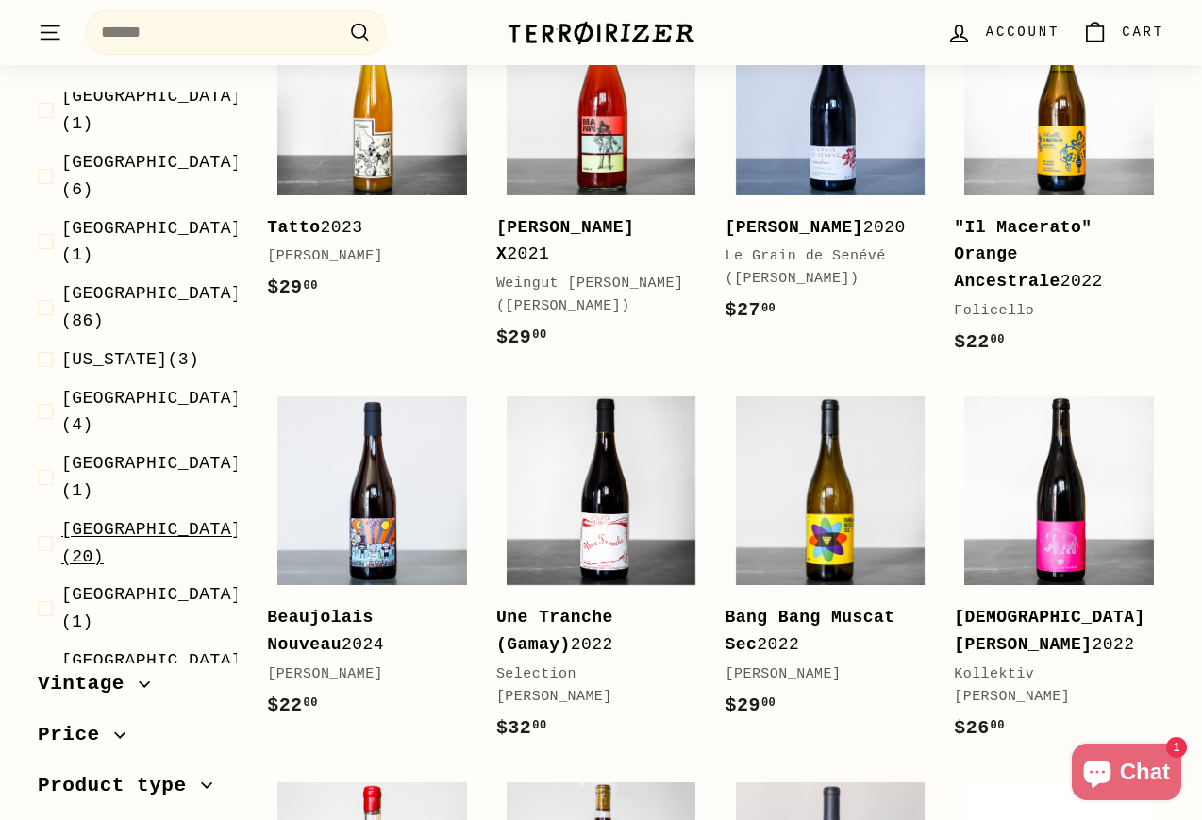
click at [106, 520] on span "[GEOGRAPHIC_DATA]" at bounding box center [151, 529] width 180 height 19
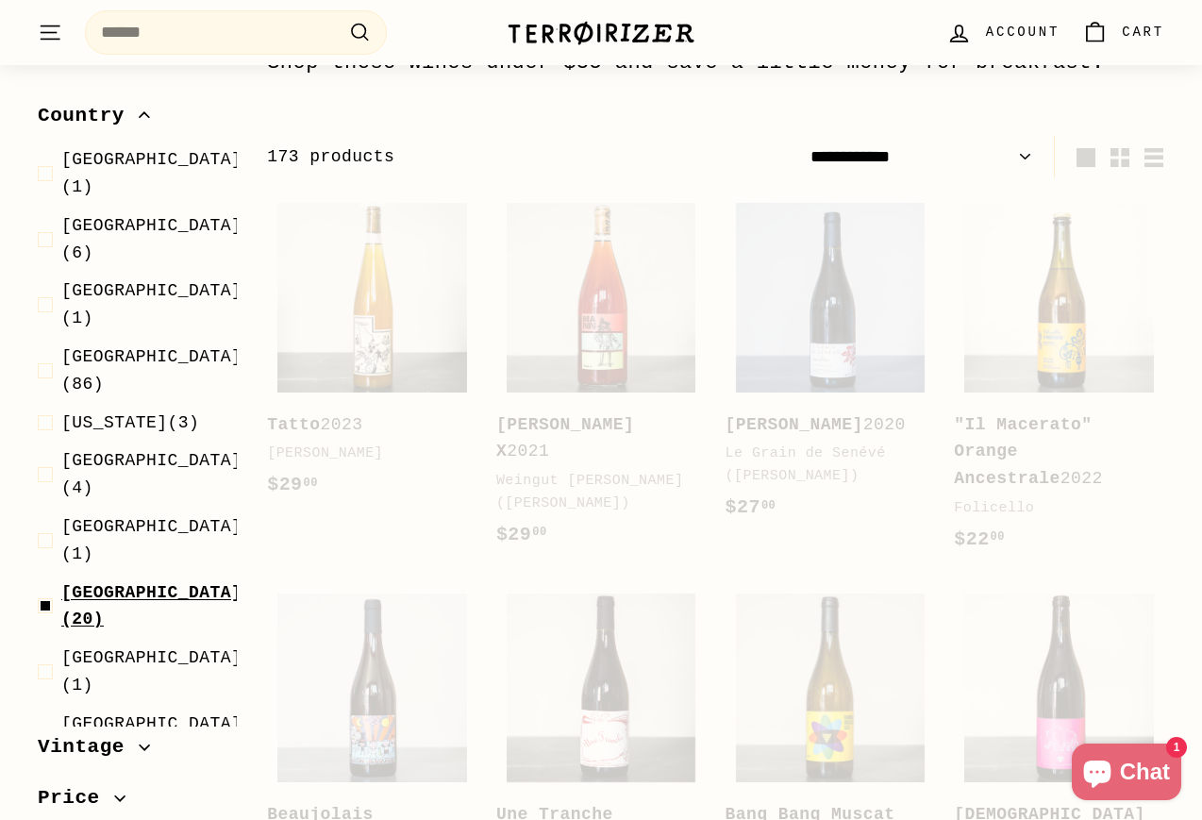
scroll to position [284, 0]
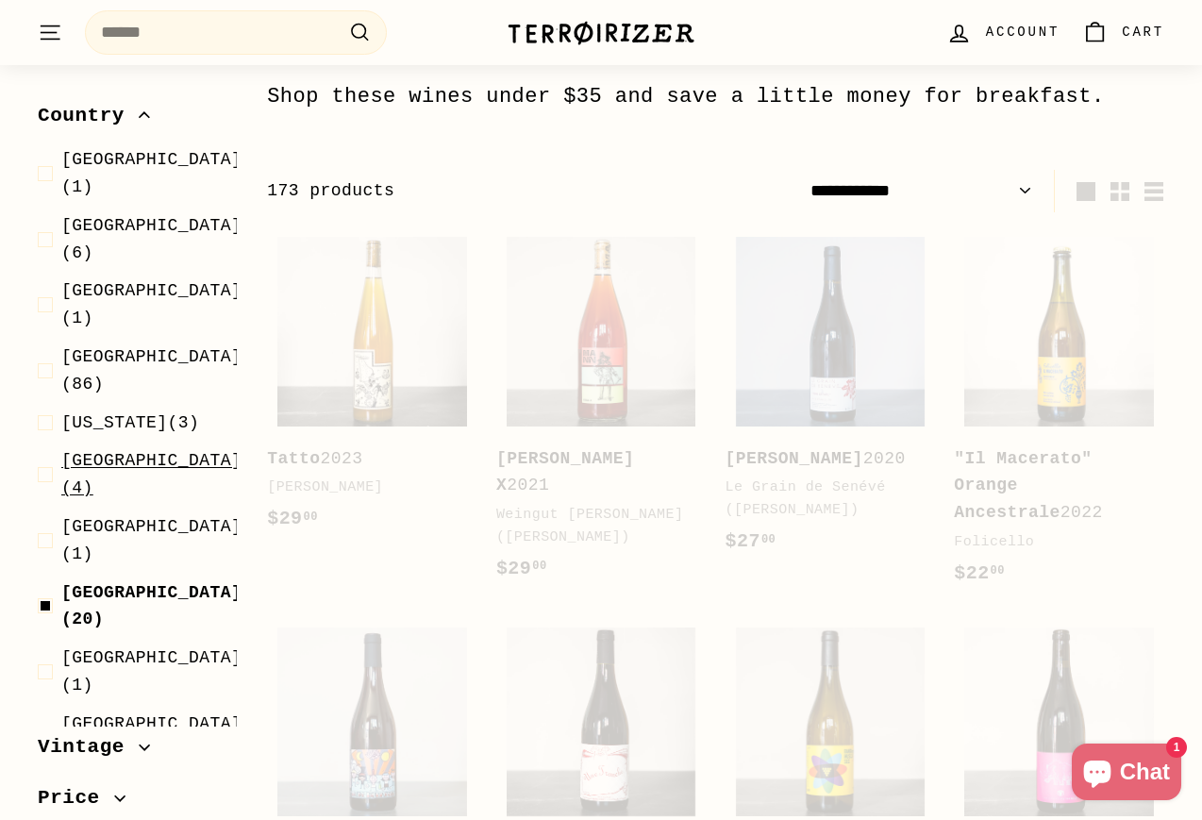
select select "**********"
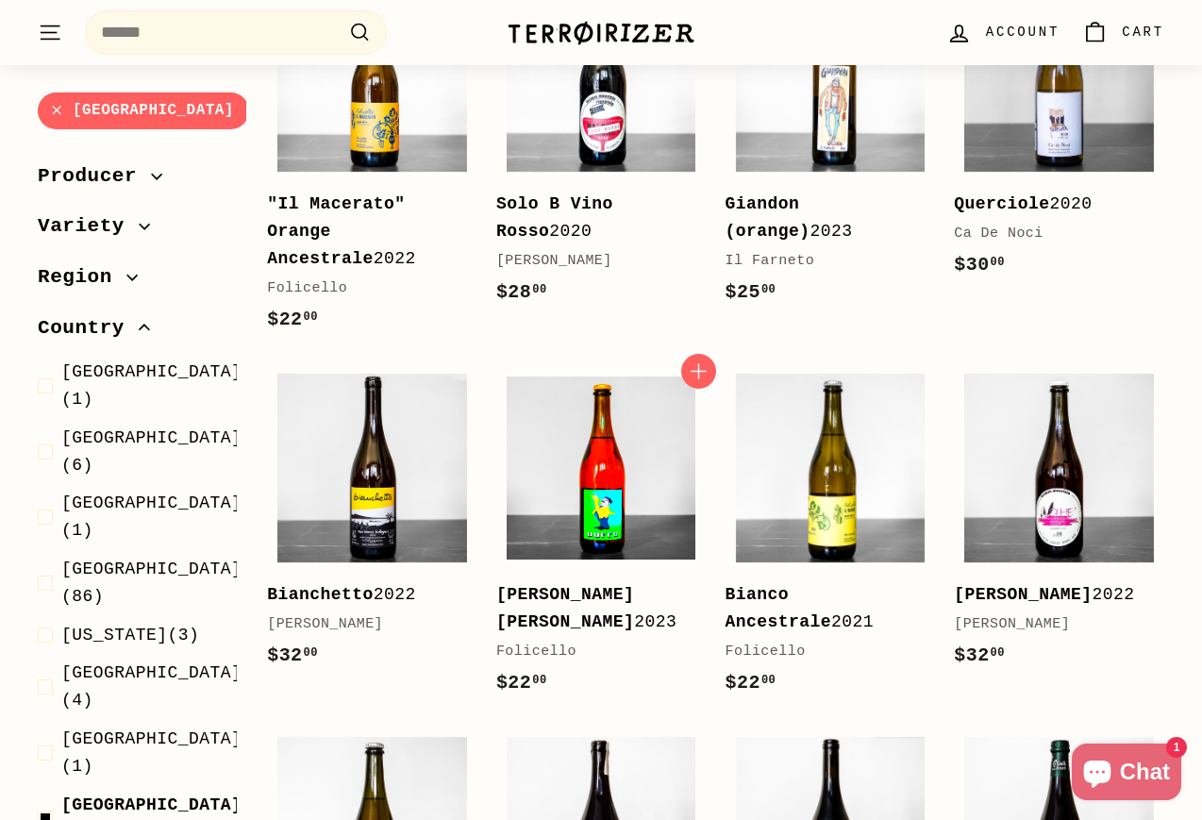
scroll to position [439, 0]
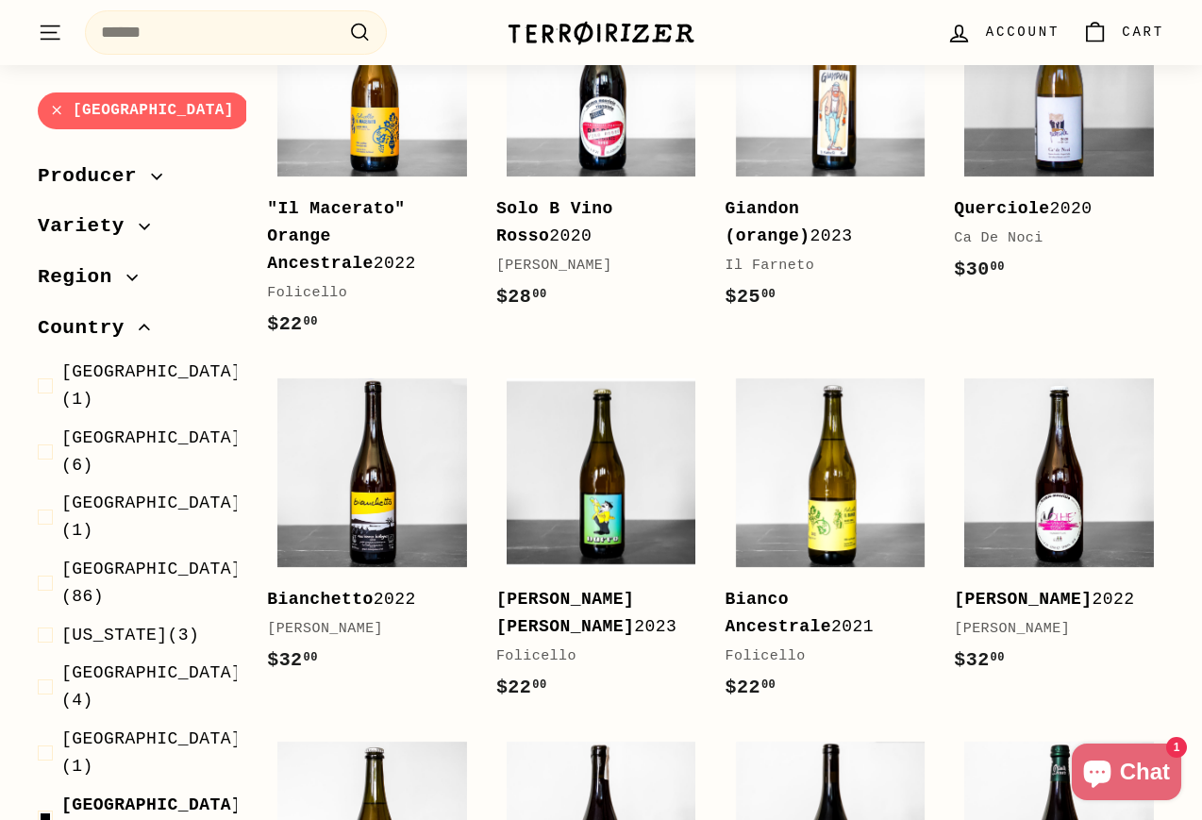
click at [753, 209] on b "Giandon (orange)" at bounding box center [767, 222] width 85 height 46
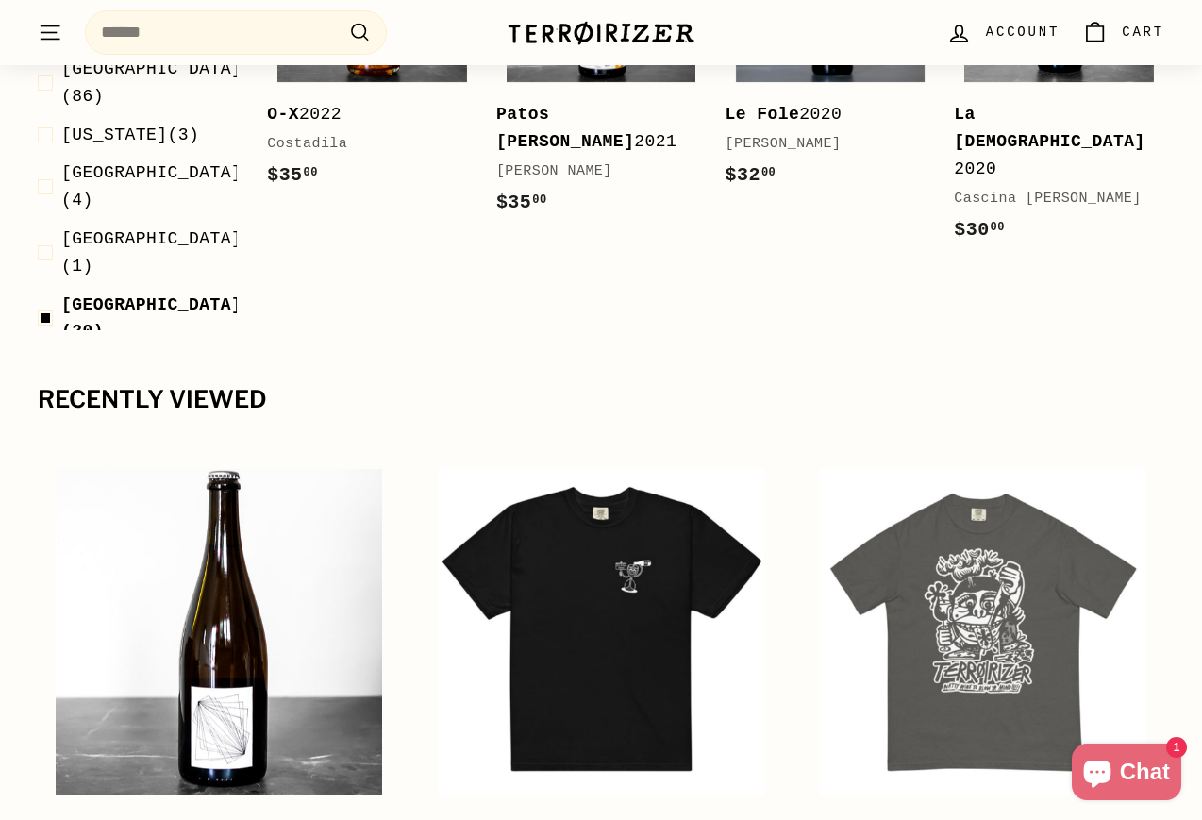
scroll to position [2070, 0]
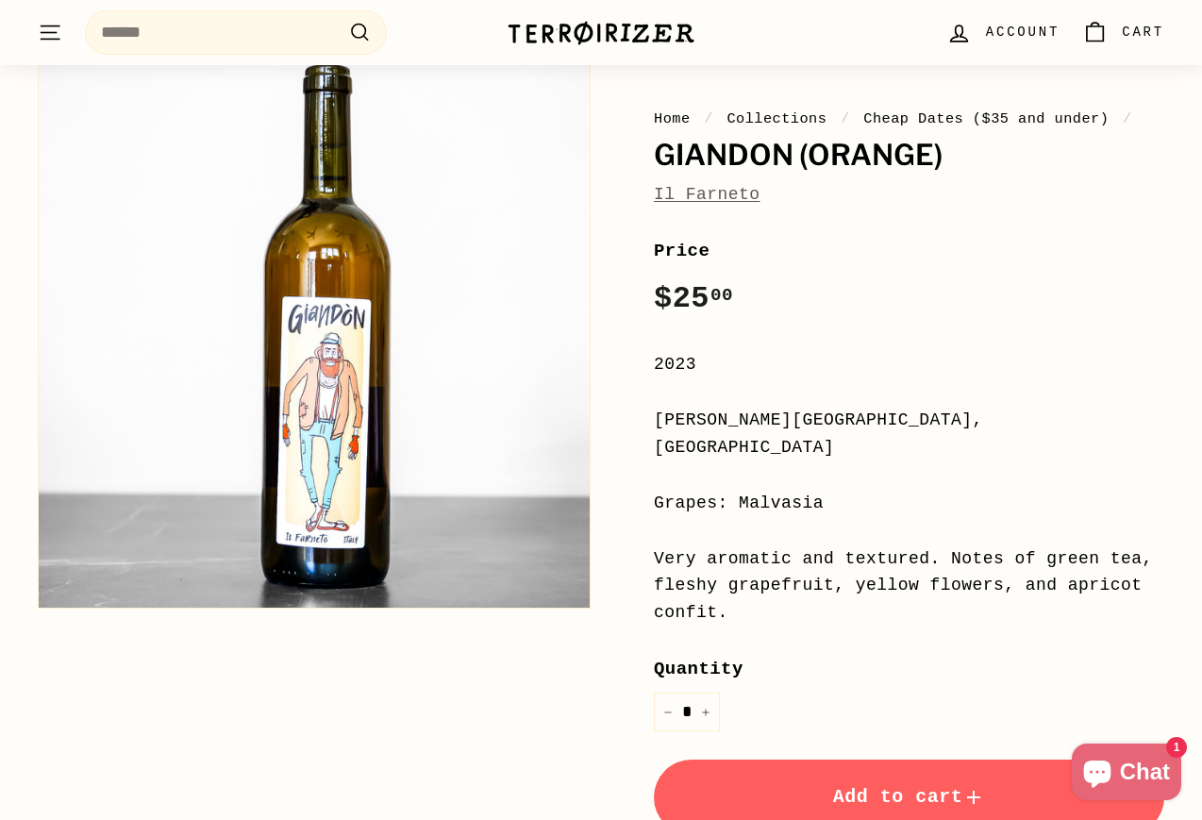
scroll to position [186, 0]
